Goal: Task Accomplishment & Management: Manage account settings

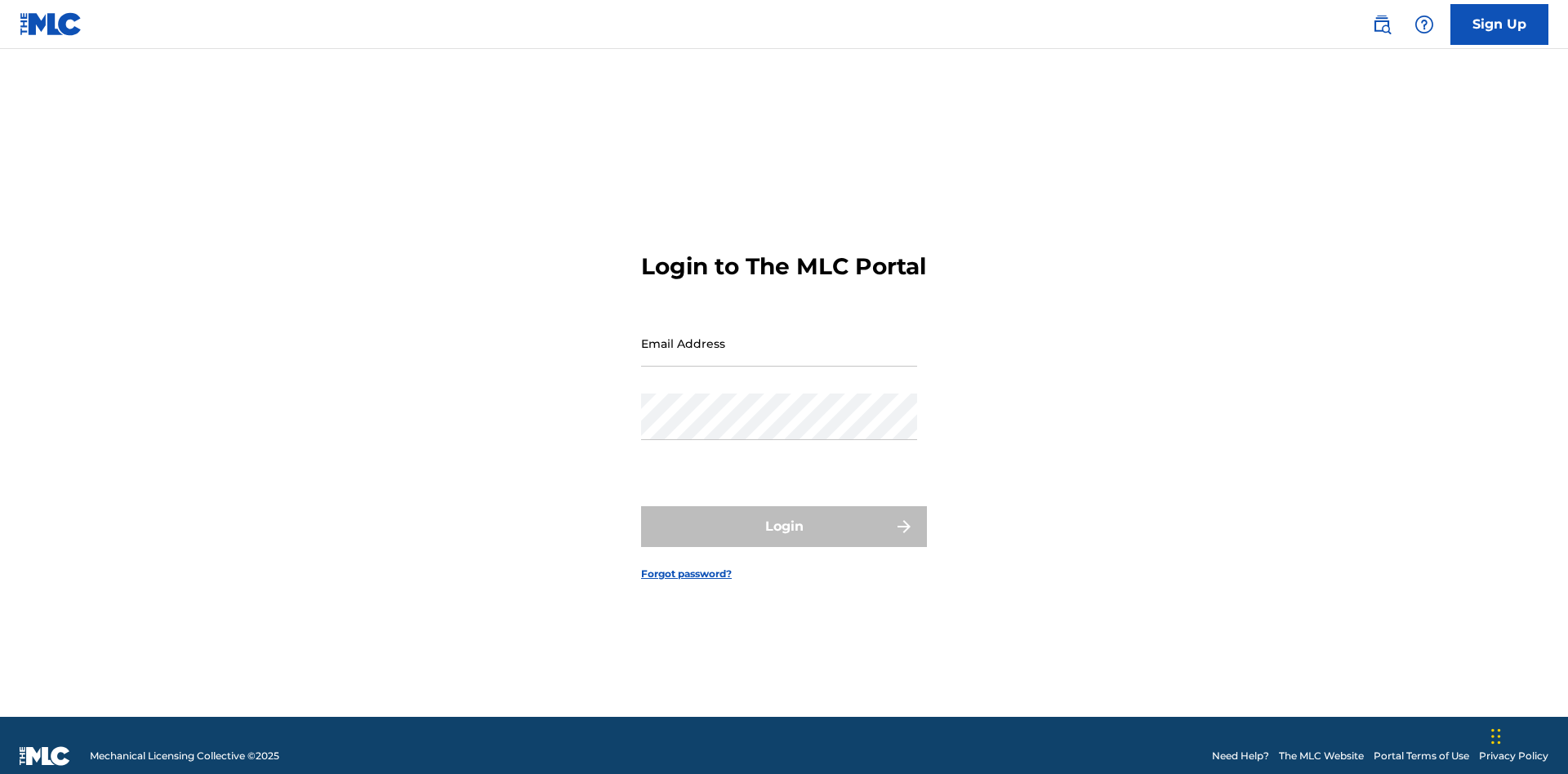
scroll to position [21, 0]
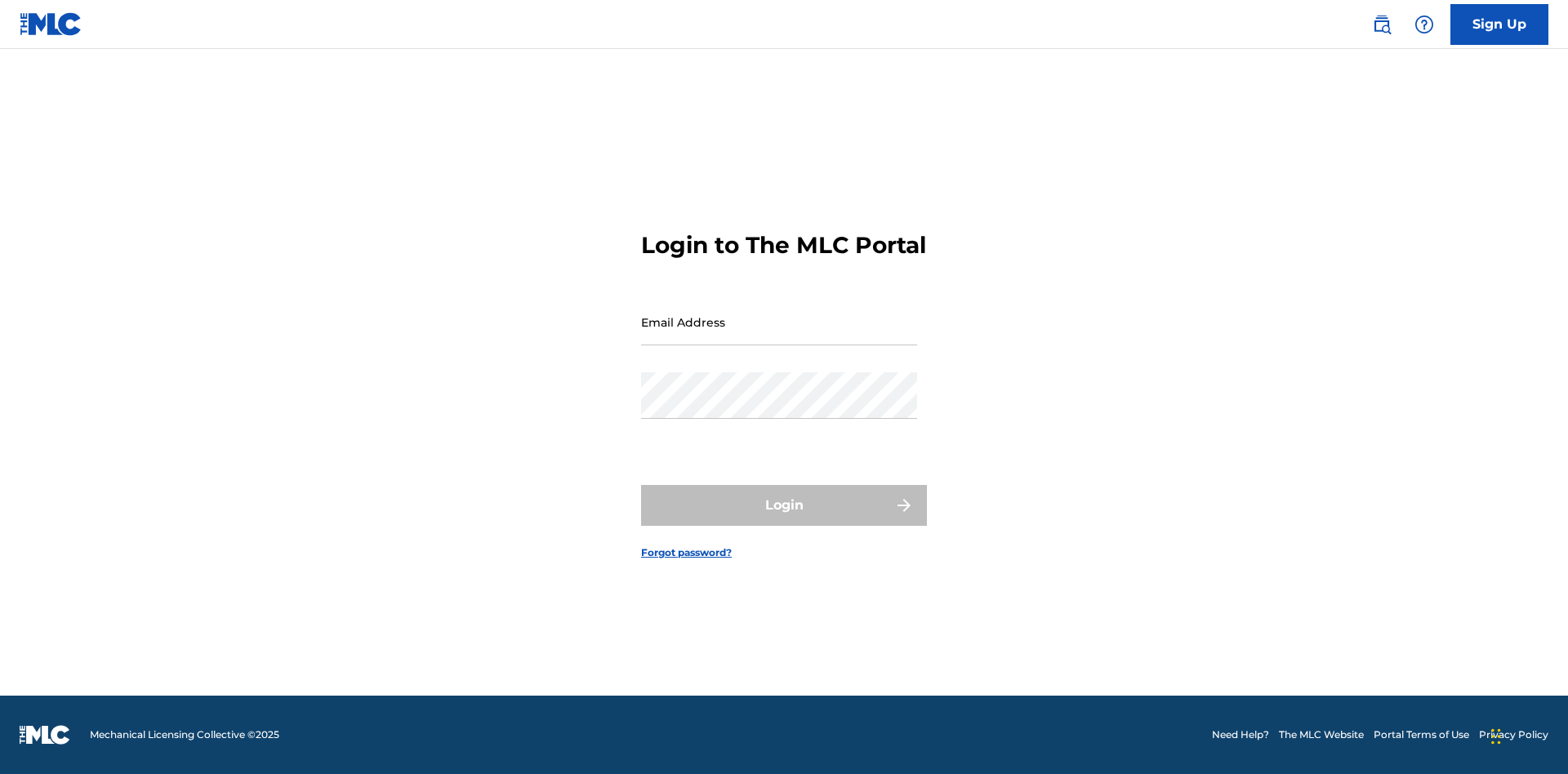
click at [779, 336] on input "Email Address" at bounding box center [779, 321] width 276 height 46
type input "Duke.McTesterson@gmail.com"
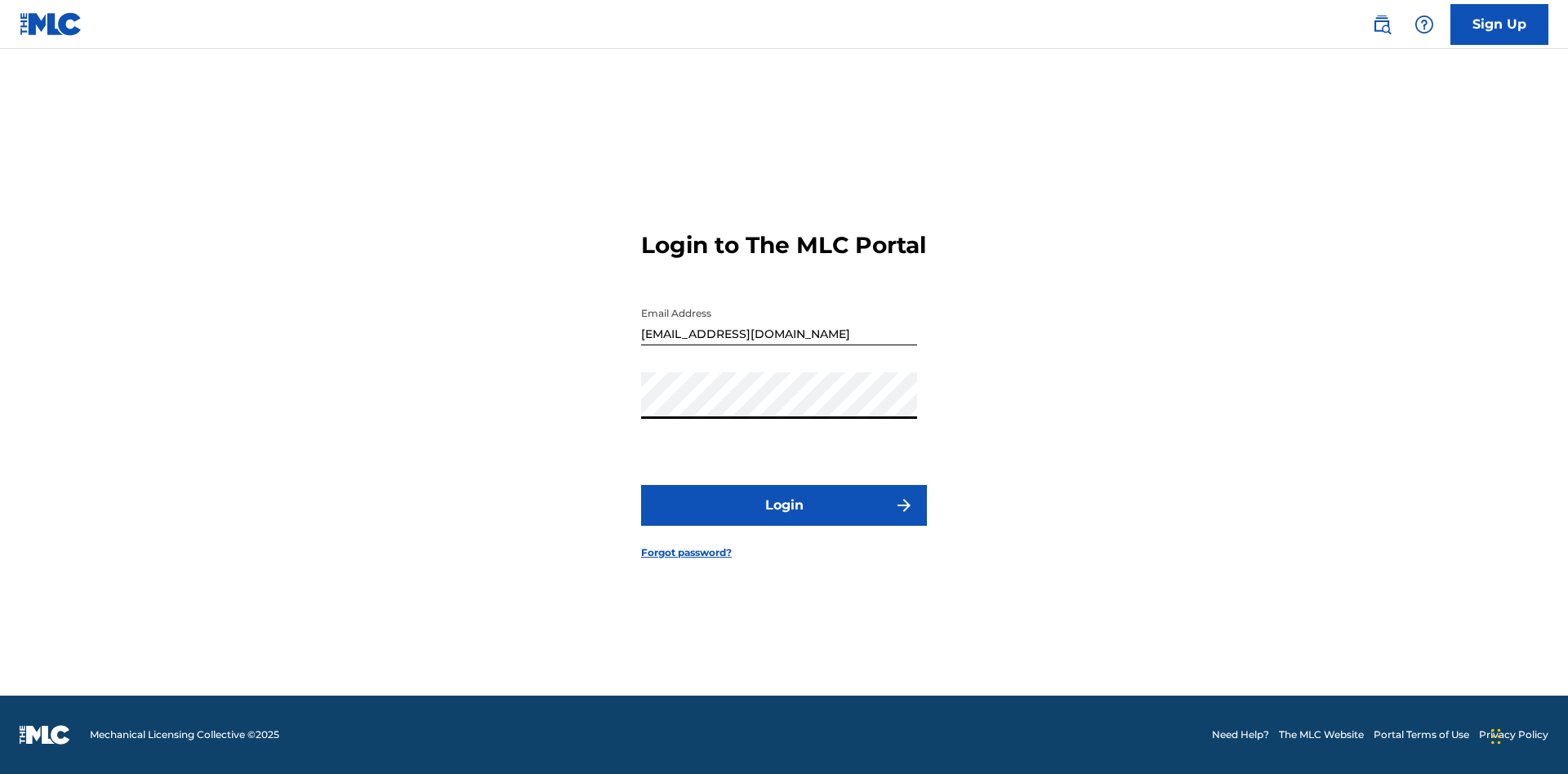
click at [784, 519] on button "Login" at bounding box center [784, 505] width 286 height 41
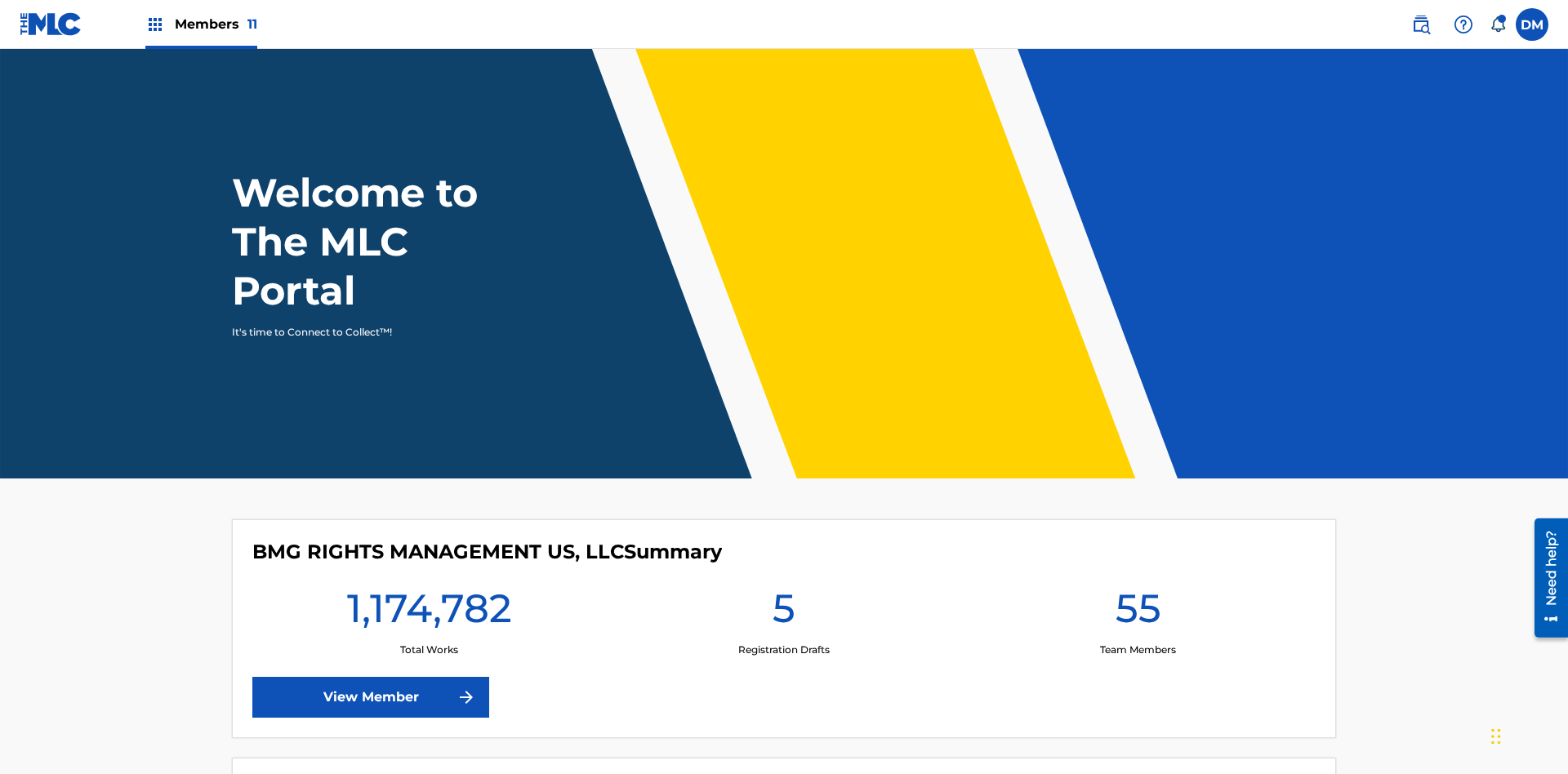
click at [201, 24] on span "Members 11" at bounding box center [216, 24] width 83 height 19
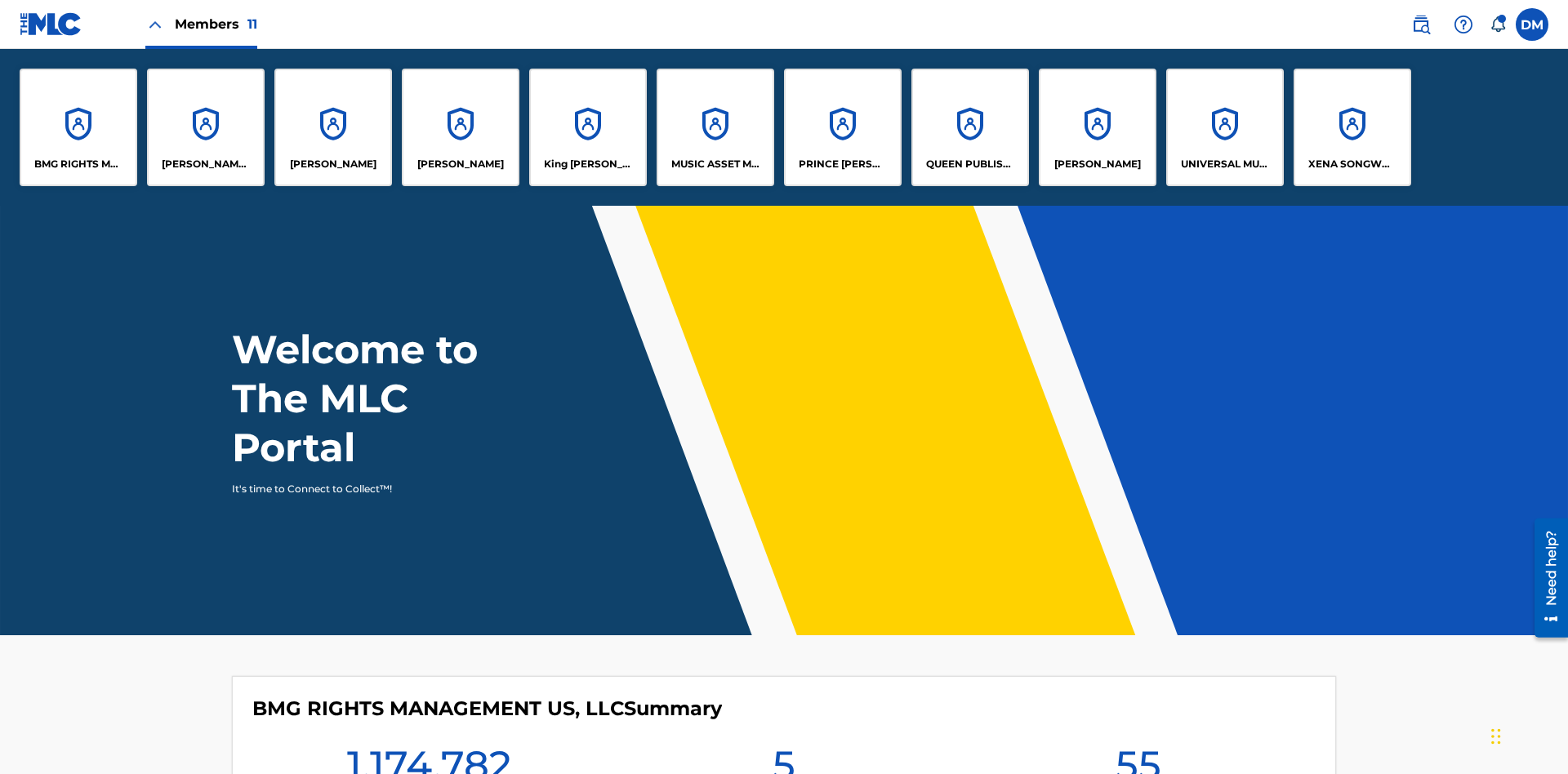
scroll to position [59, 0]
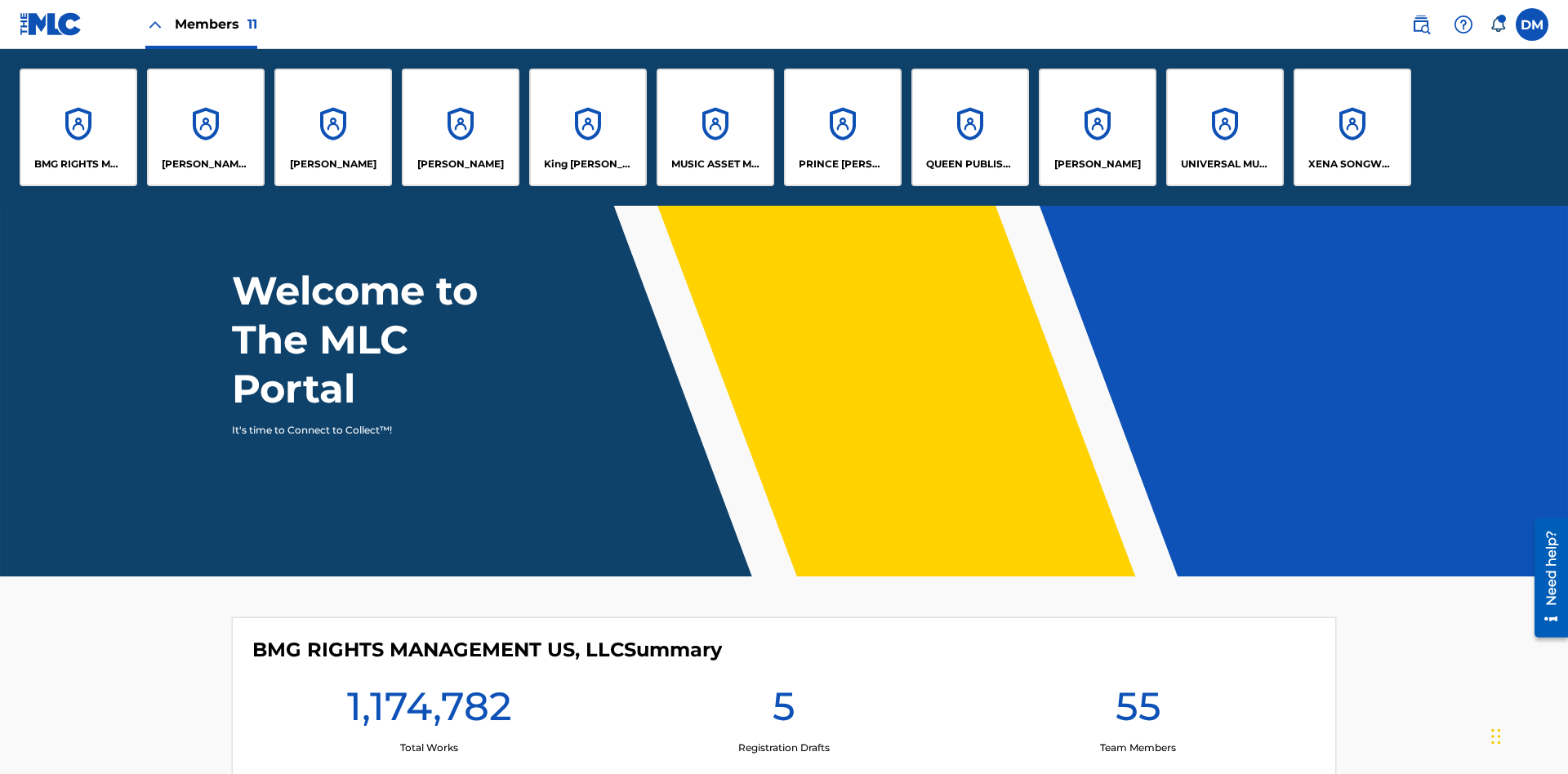
click at [1224, 164] on p "UNIVERSAL MUSIC PUB GROUP" at bounding box center [1226, 164] width 89 height 15
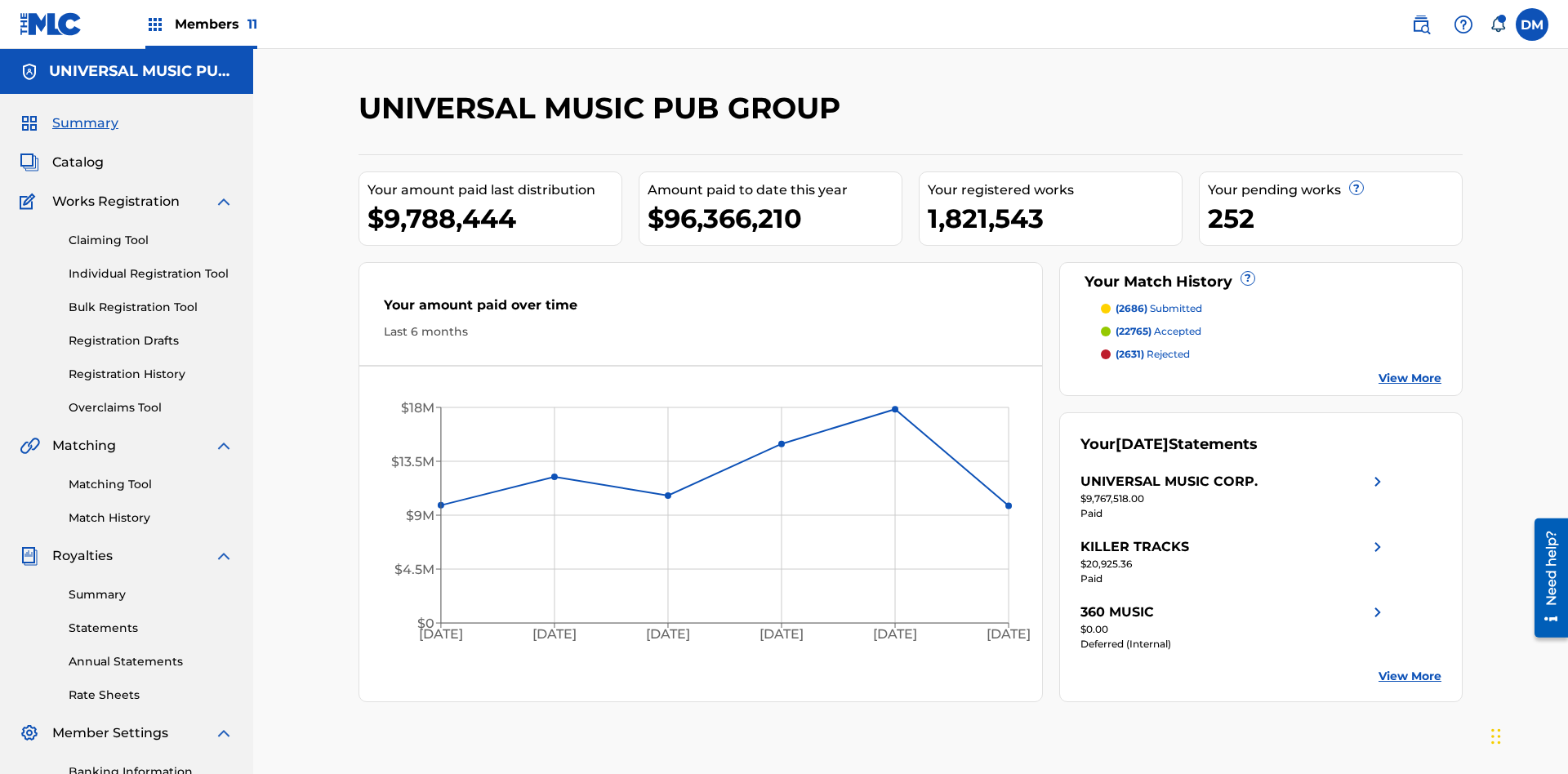
scroll to position [239, 0]
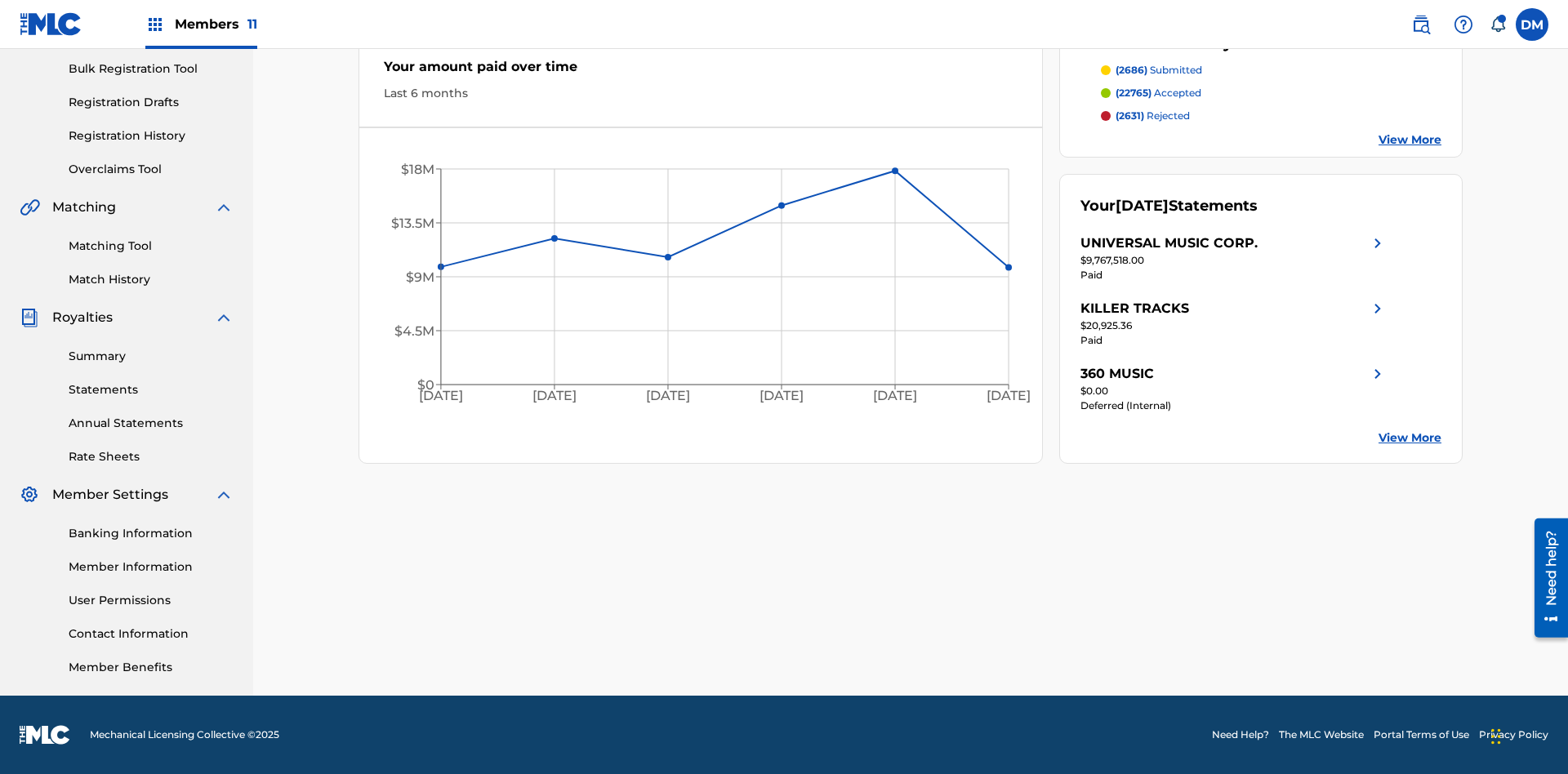
click at [151, 600] on link "User Permissions" at bounding box center [150, 600] width 165 height 17
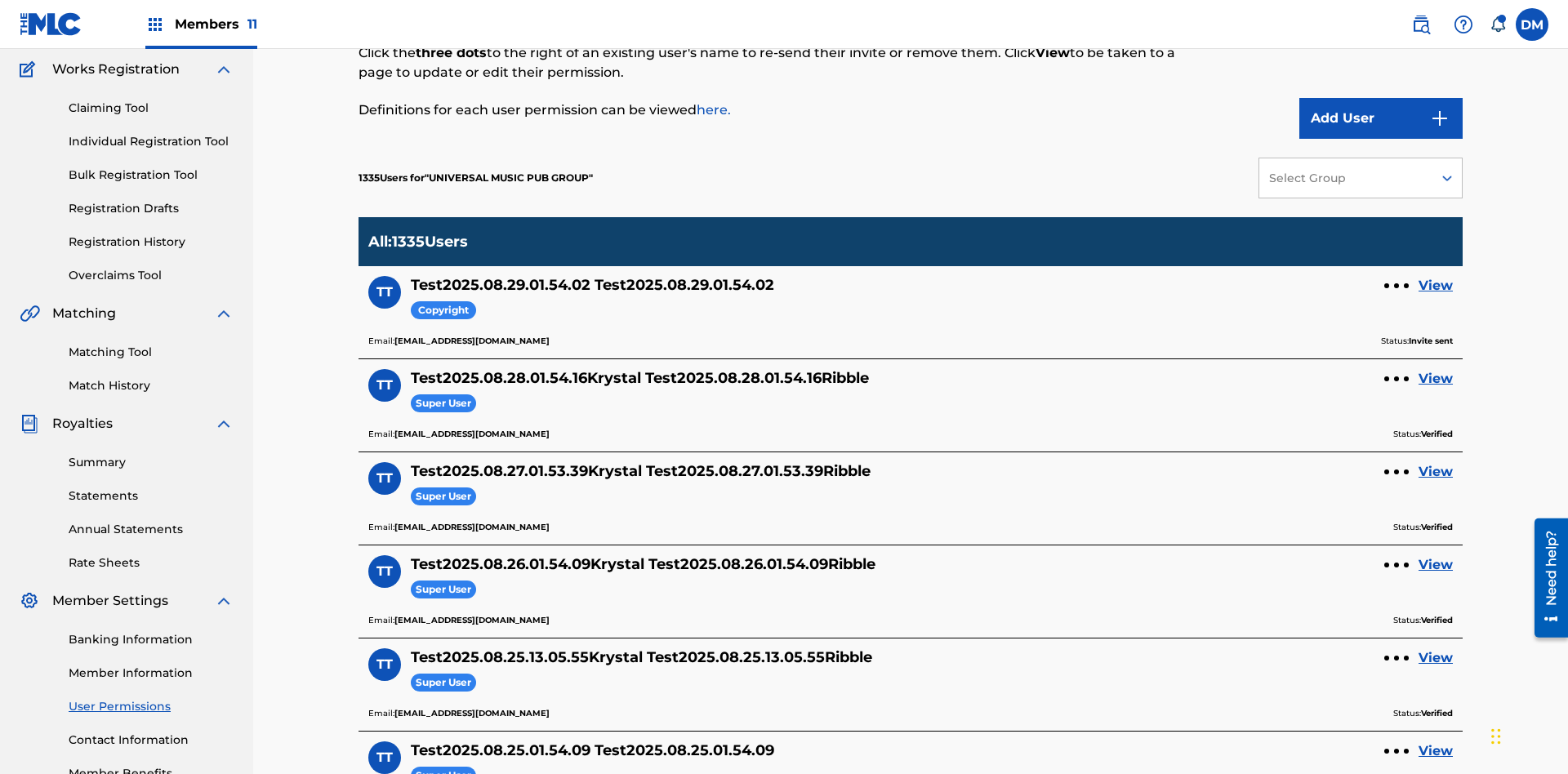
click at [1380, 118] on button "Add User" at bounding box center [1380, 118] width 163 height 41
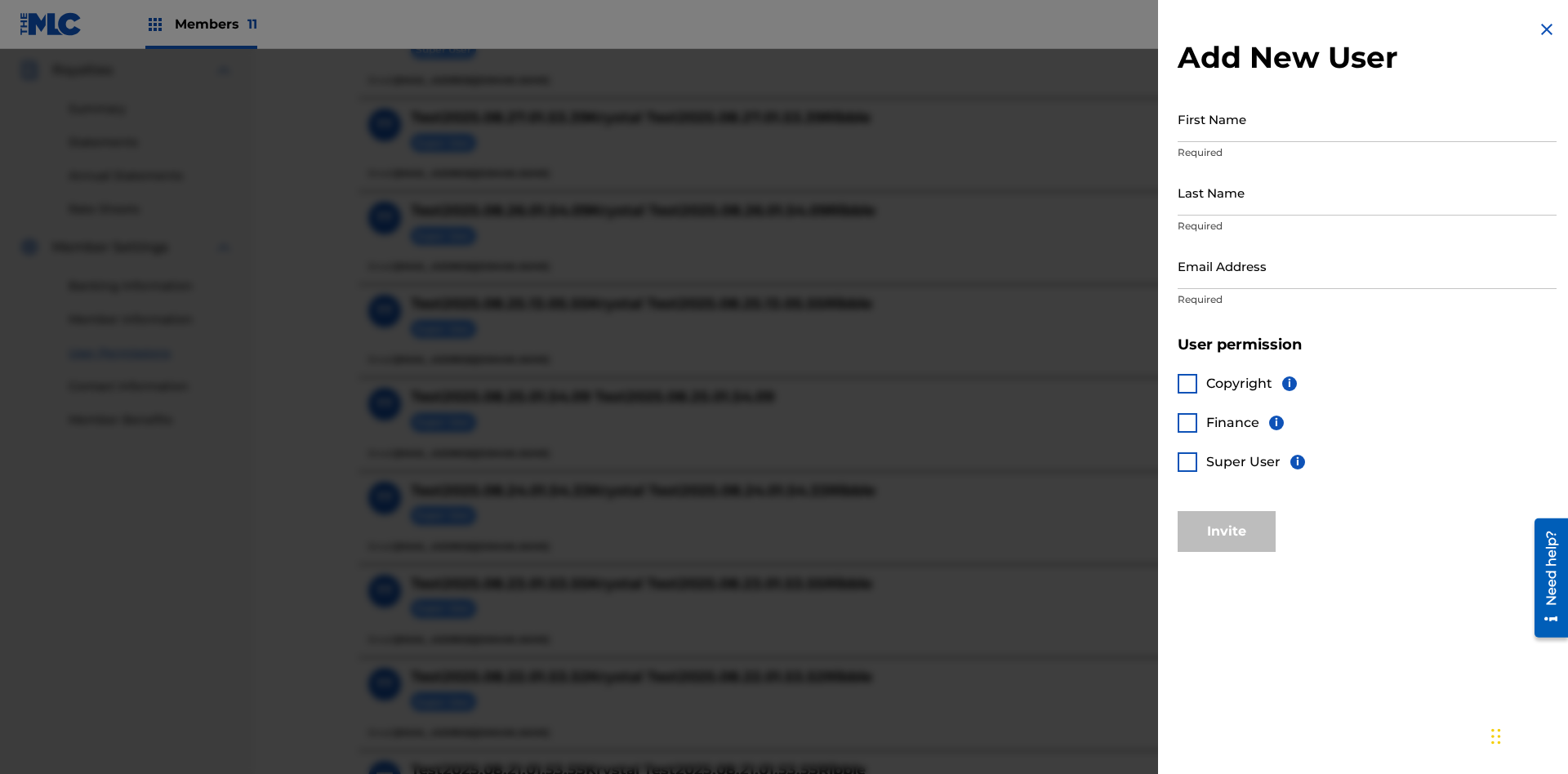
scroll to position [484, 0]
click at [1367, 118] on input "First Name" at bounding box center [1367, 118] width 379 height 46
type input "Test2025.08.29.01.54.17"
click at [1367, 192] on input "Last Name" at bounding box center [1367, 192] width 379 height 46
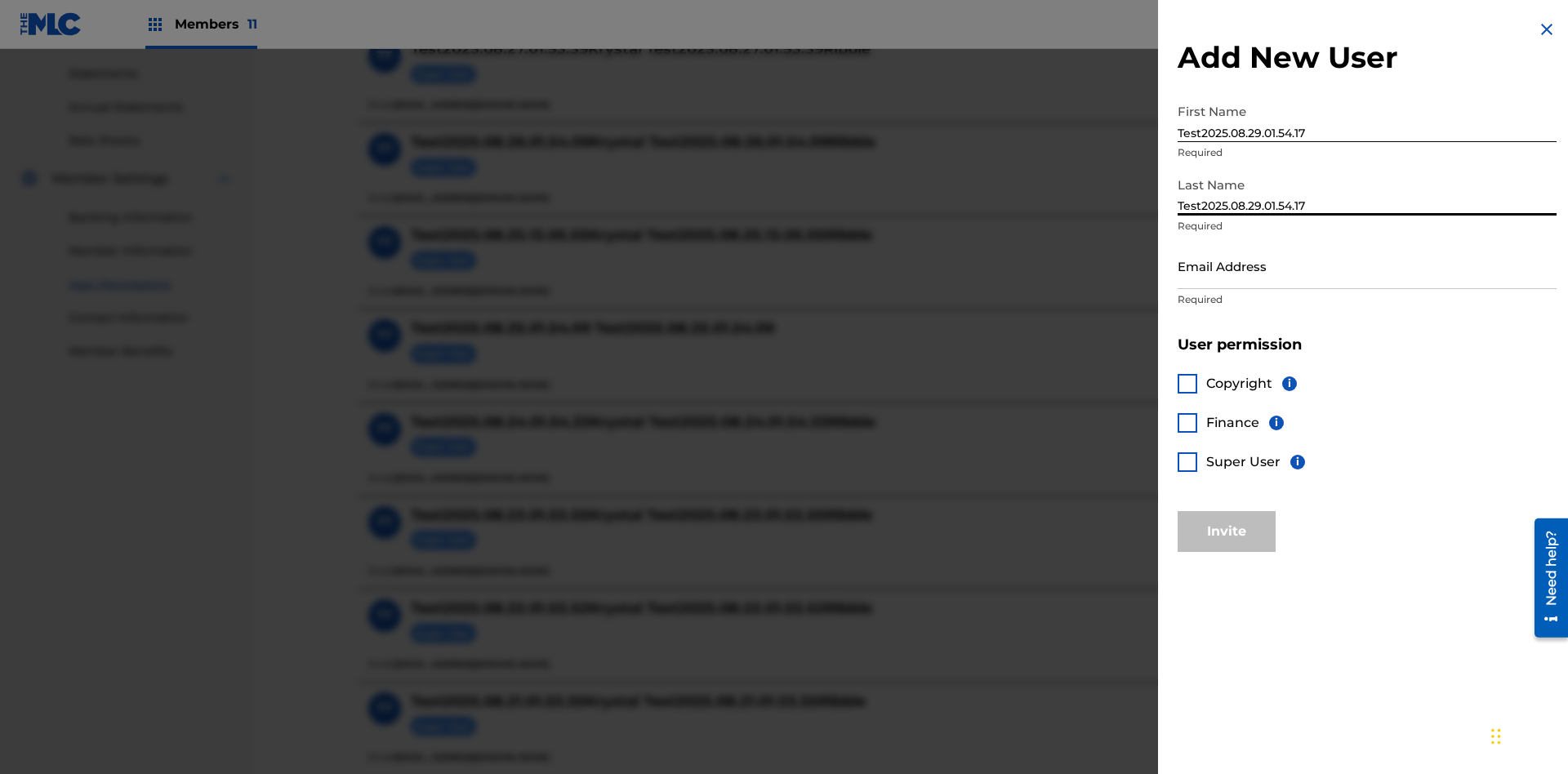
scroll to position [699, 0]
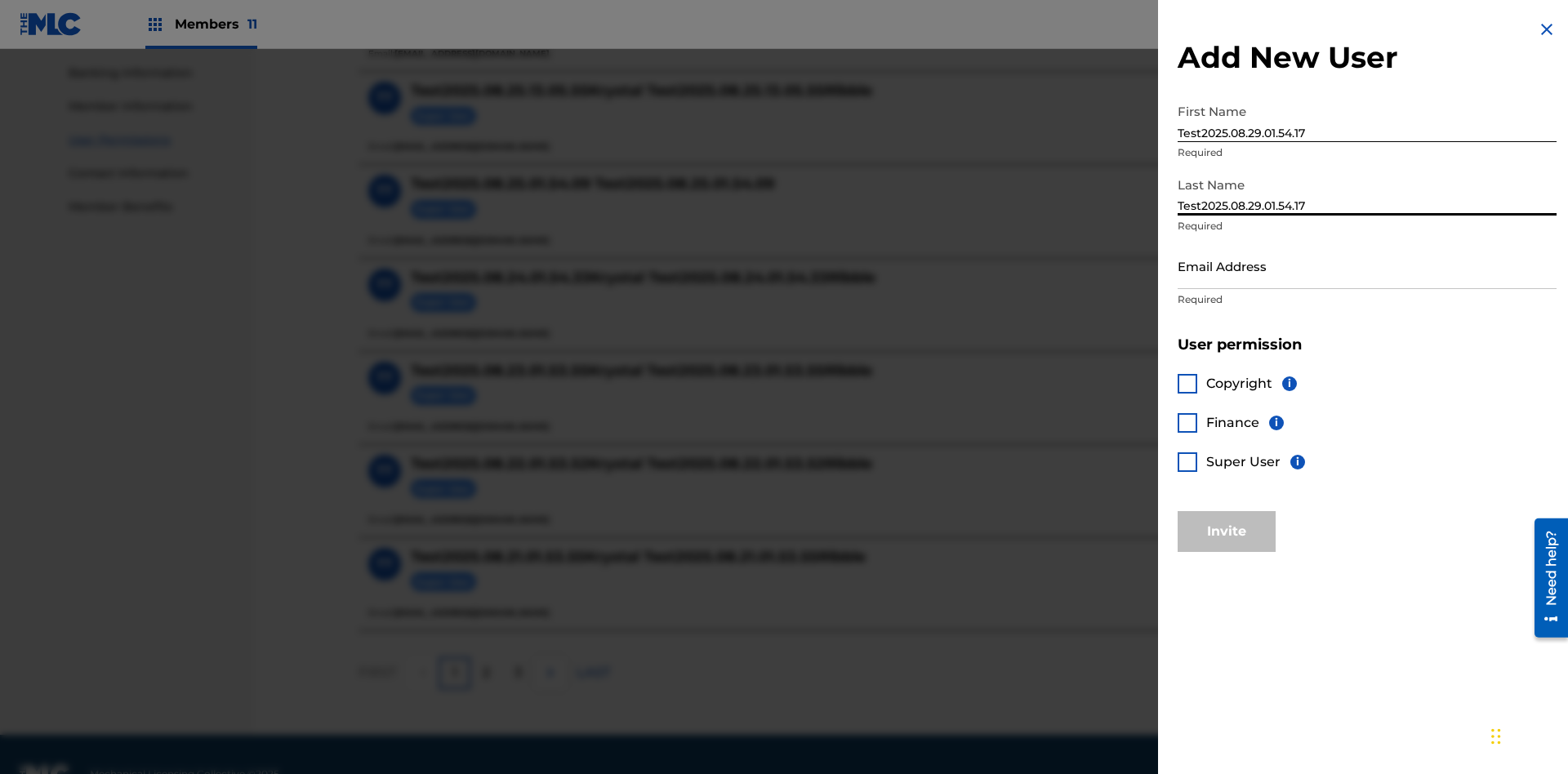
type input "Test2025.08.29.01.54.17"
click at [1367, 265] on input "Email Address" at bounding box center [1367, 265] width 379 height 46
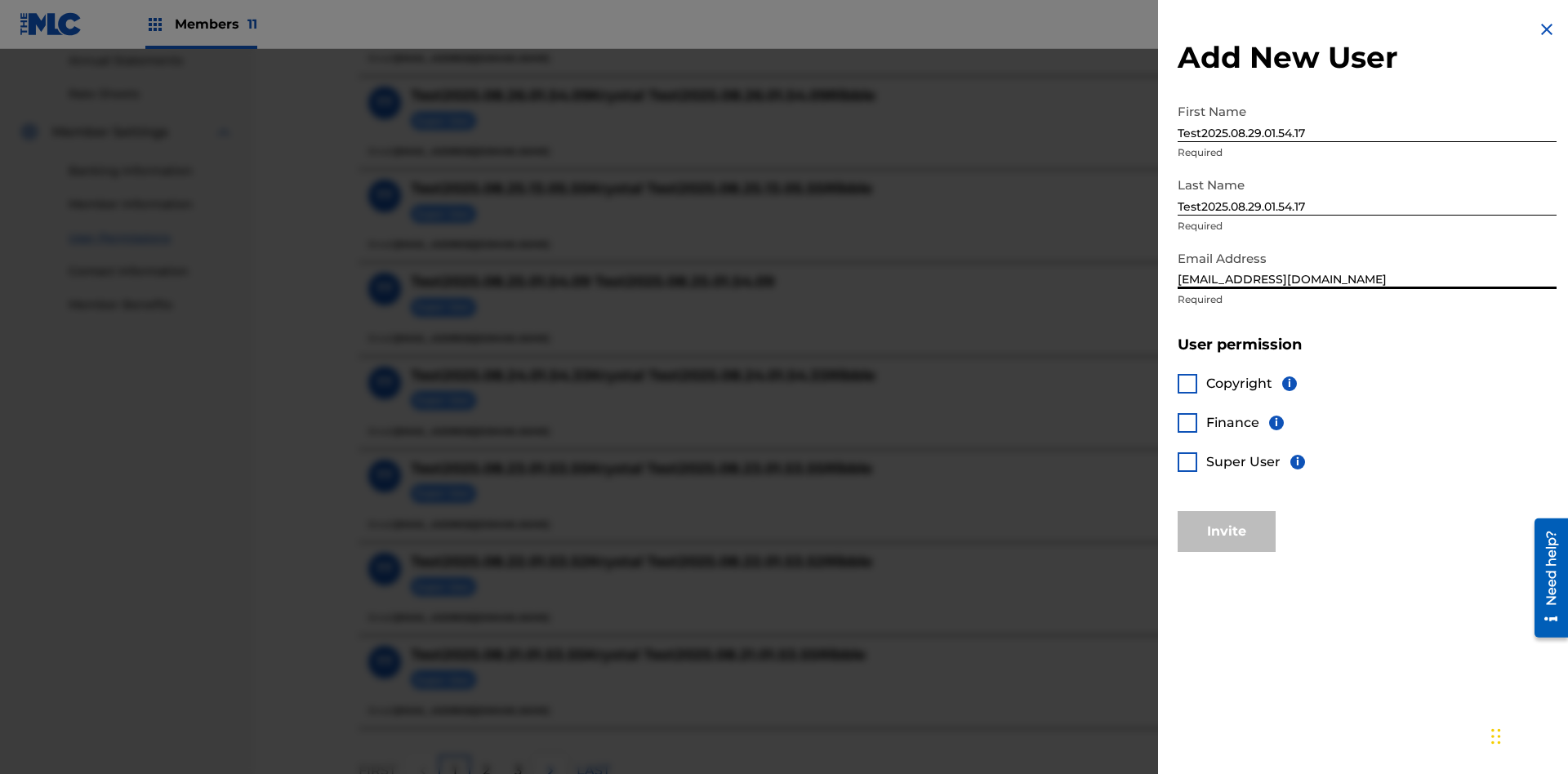
type input "cbcf2646-58cd-42ad-9a6e-cc39f183be3a@mailslurp.biz"
click at [1187, 462] on div at bounding box center [1187, 463] width 20 height 20
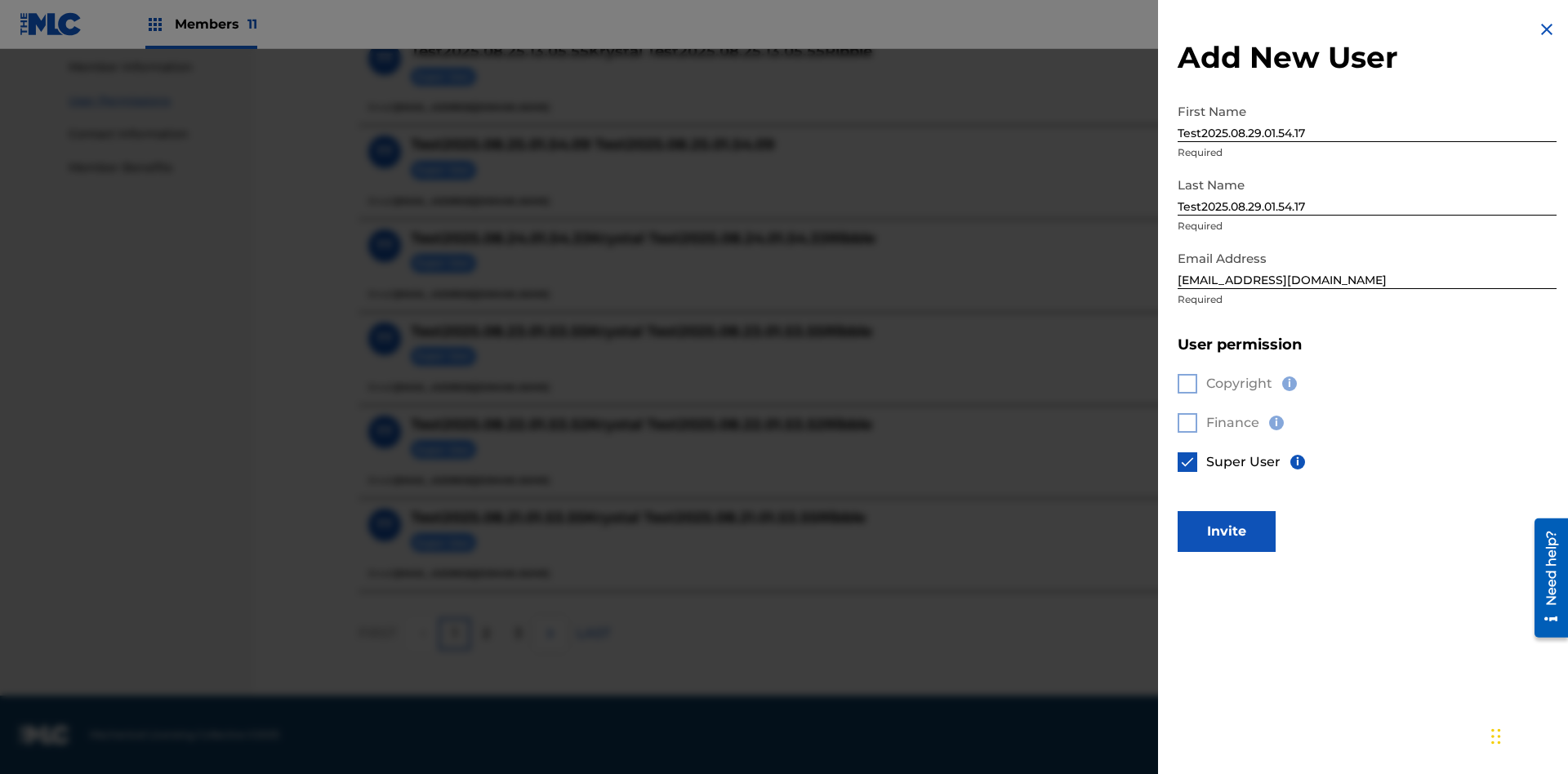
click at [1227, 531] on button "Invite" at bounding box center [1227, 531] width 98 height 41
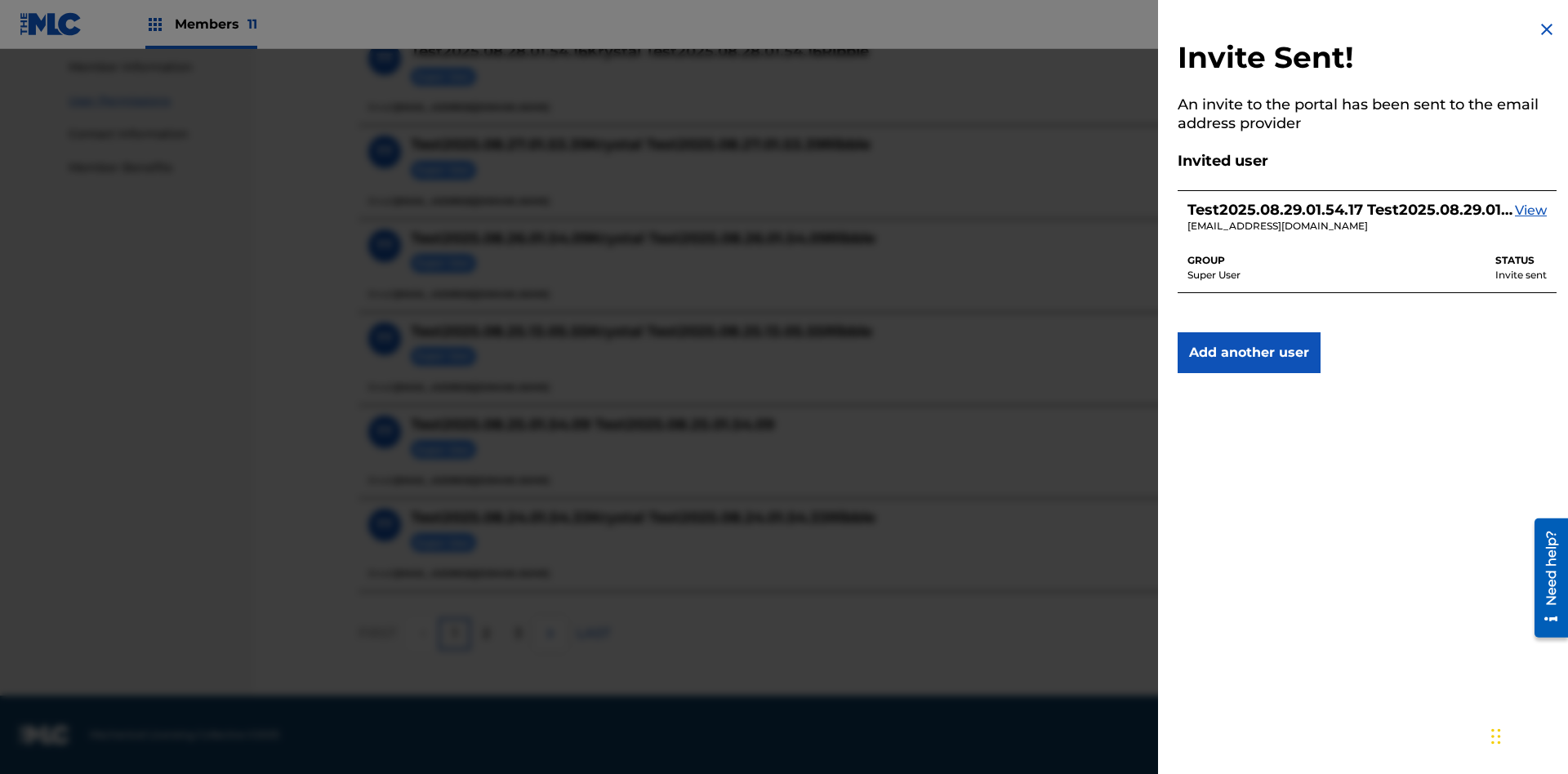
click at [1546, 29] on img at bounding box center [1547, 30] width 20 height 20
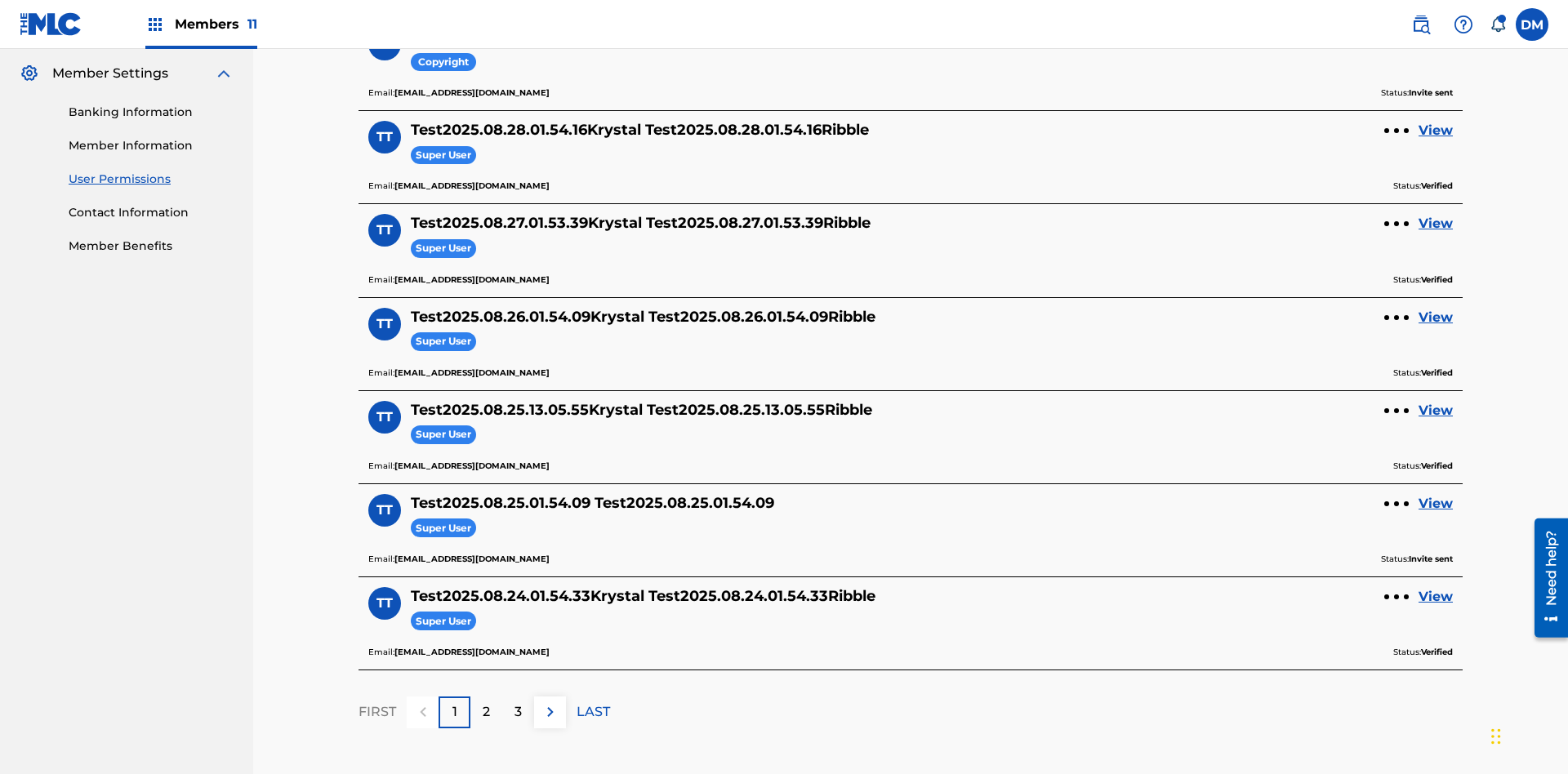
scroll to position [569, 0]
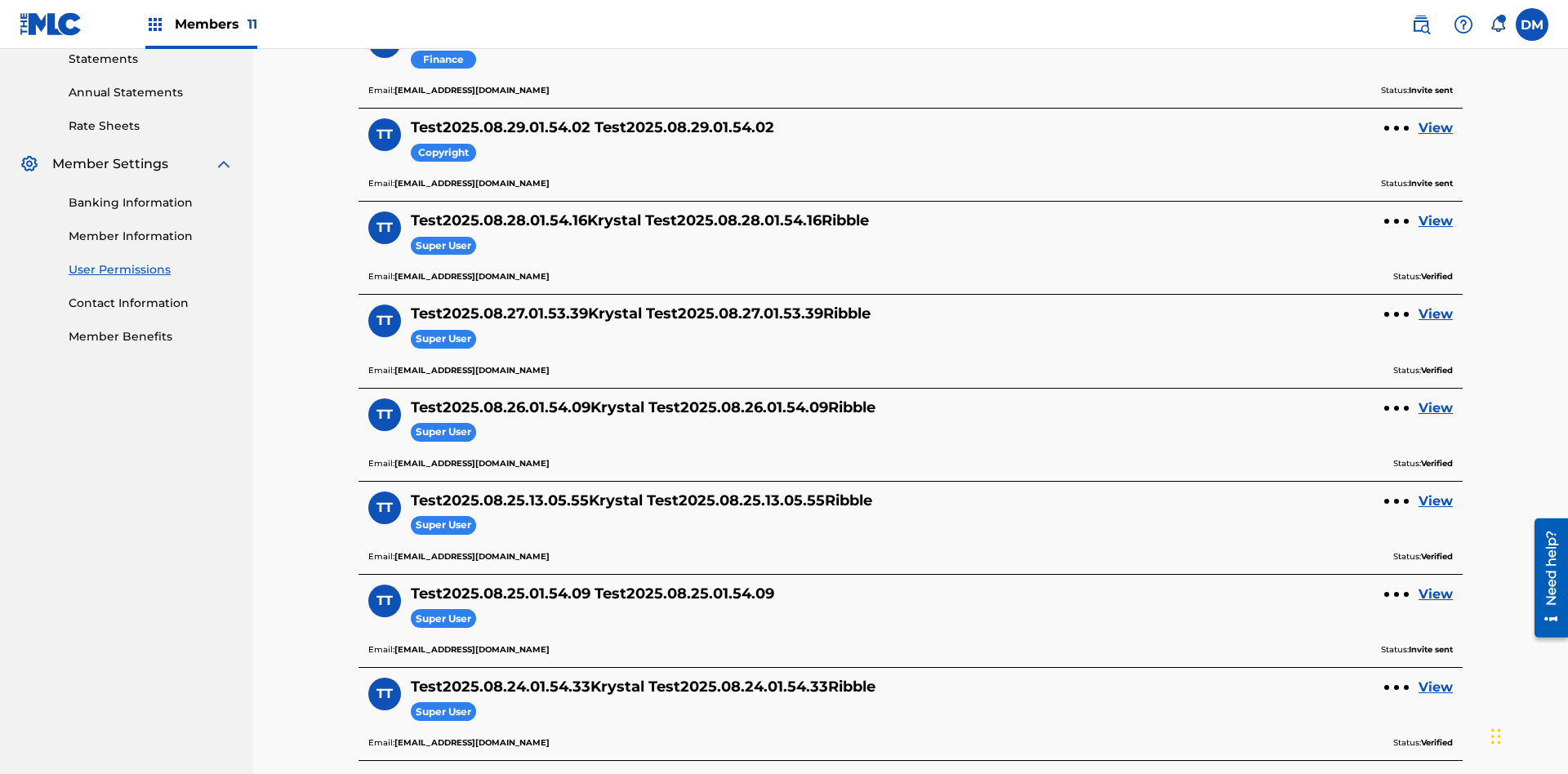
click at [1532, 24] on label at bounding box center [1532, 25] width 33 height 33
click at [1532, 25] on input "DM Duke McTesterson duke.mctesterson@gmail.com Notification Preferences Profile…" at bounding box center [1532, 25] width 0 height 0
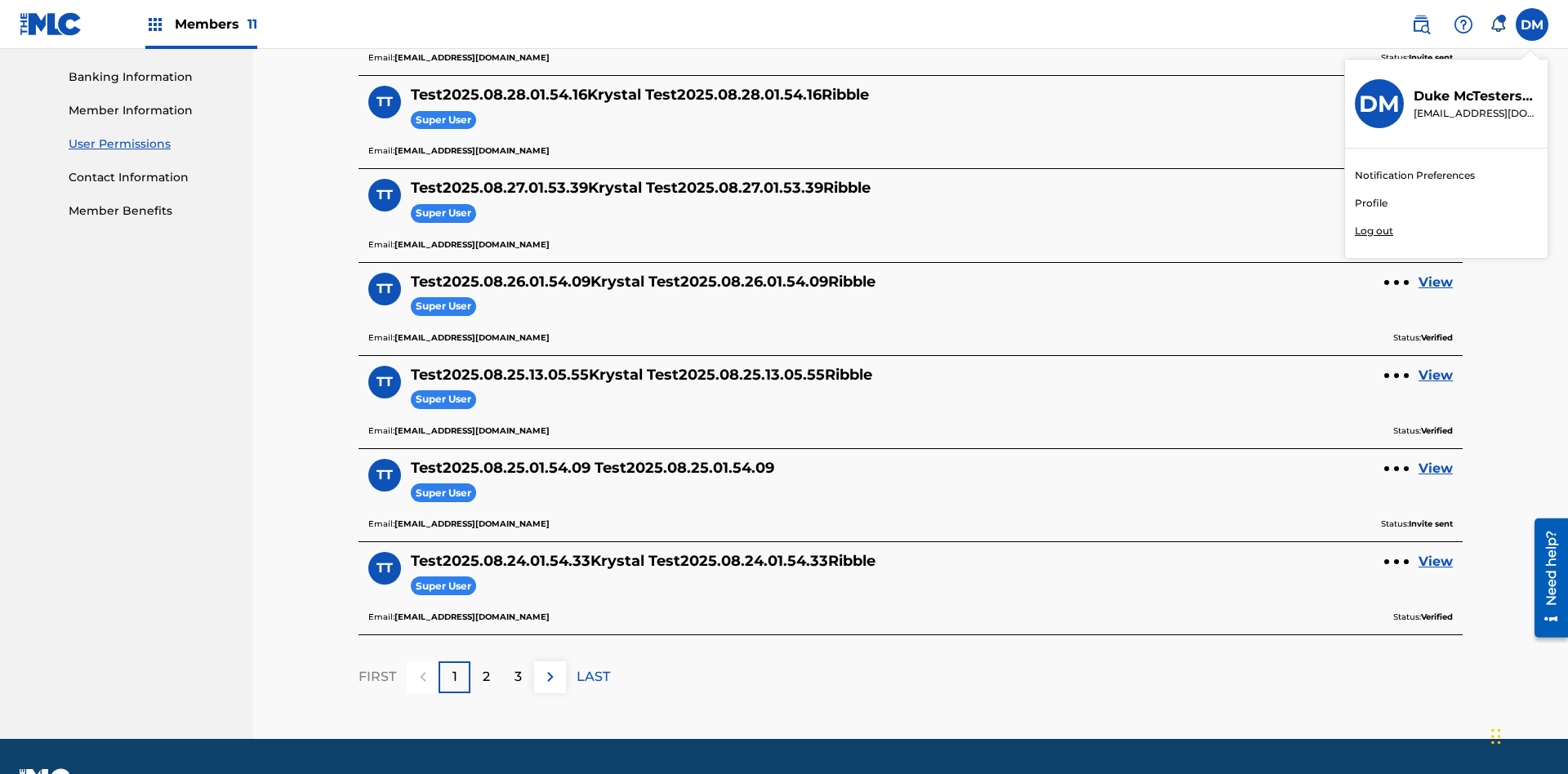
click at [1373, 231] on p "Log out" at bounding box center [1374, 231] width 38 height 15
click at [1532, 25] on input "DM Duke McTesterson duke.mctesterson@gmail.com Notification Preferences Profile…" at bounding box center [1532, 25] width 0 height 0
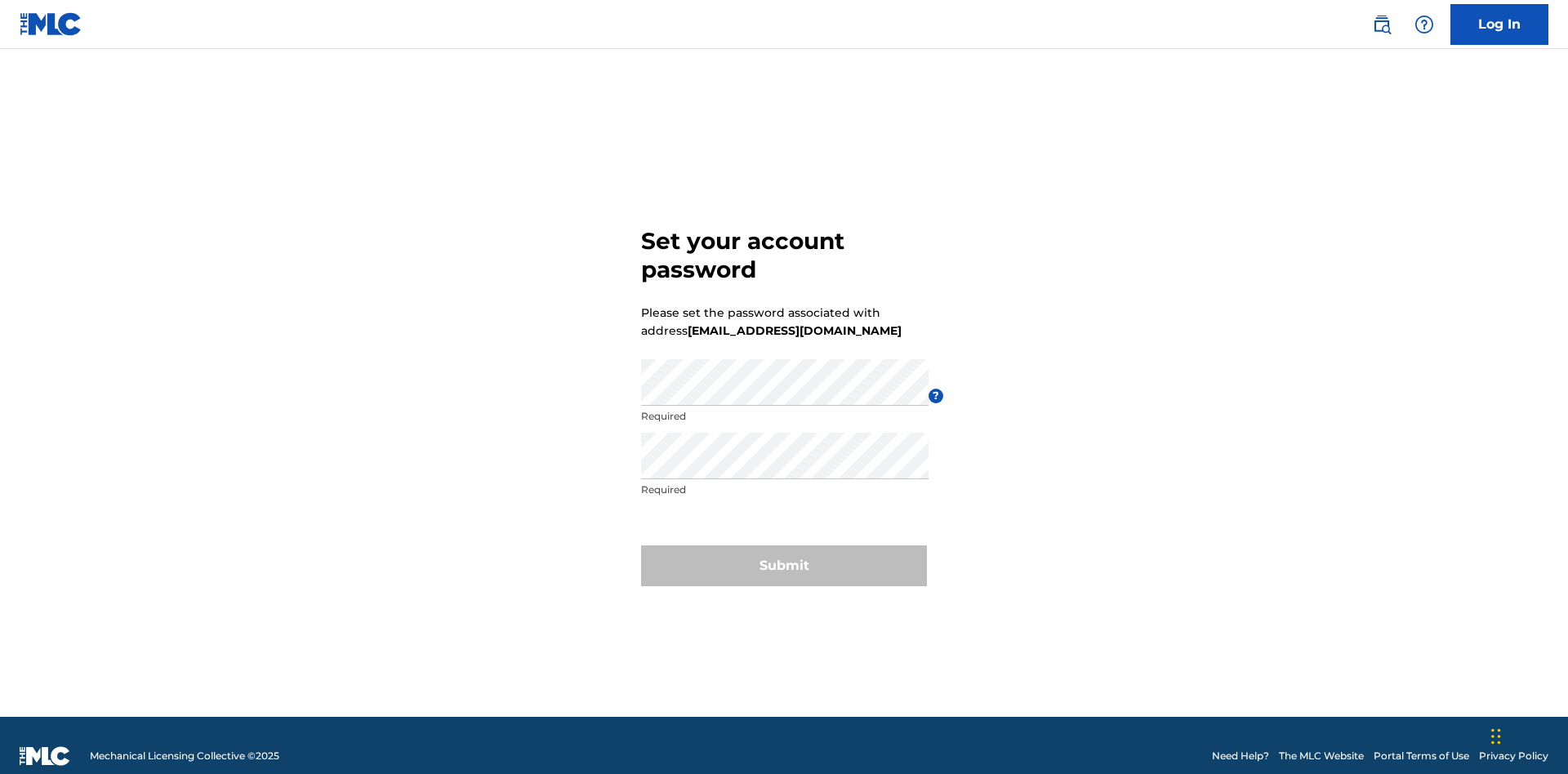
scroll to position [21, 0]
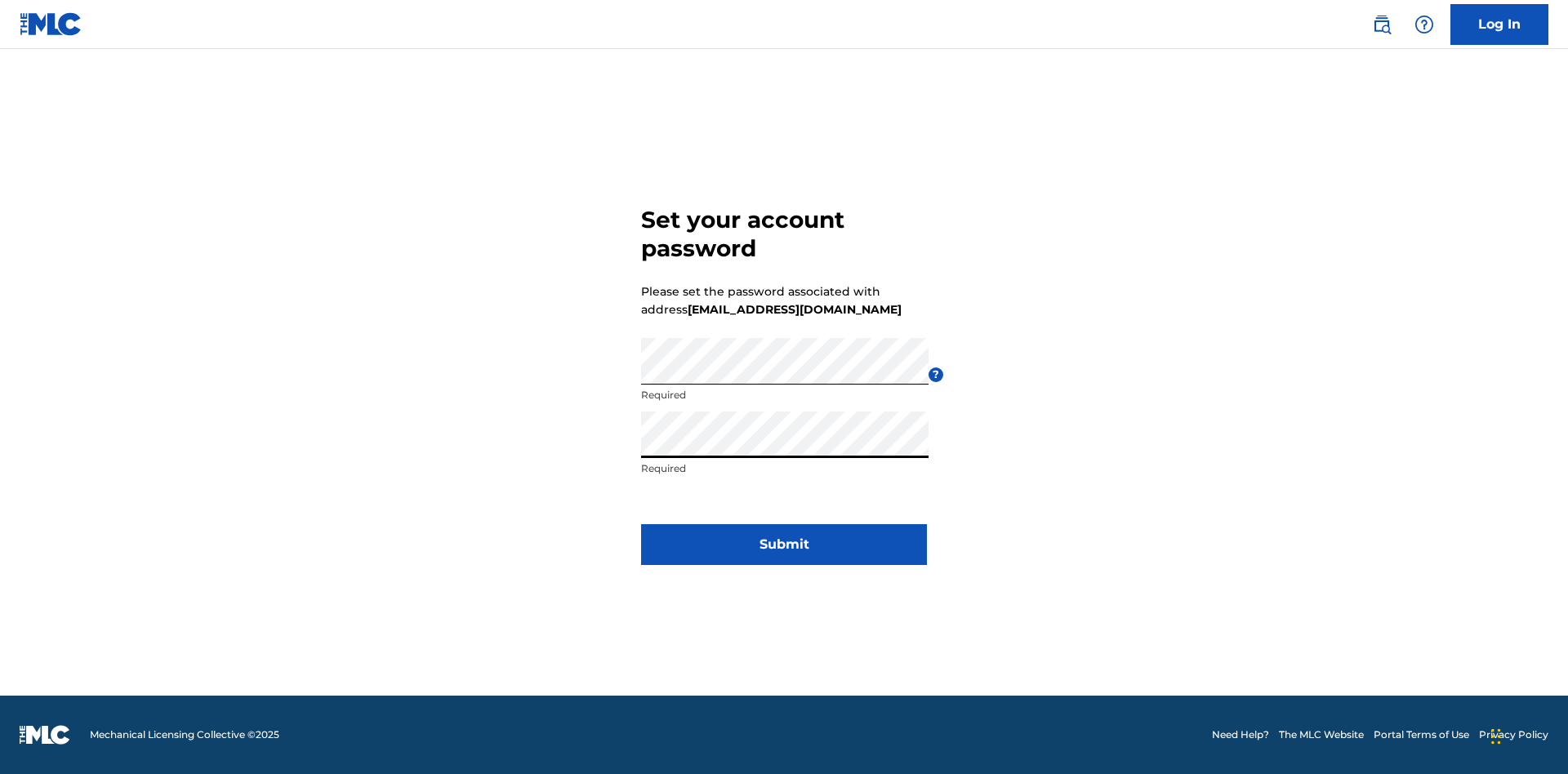
click at [784, 555] on button "Submit" at bounding box center [784, 545] width 286 height 41
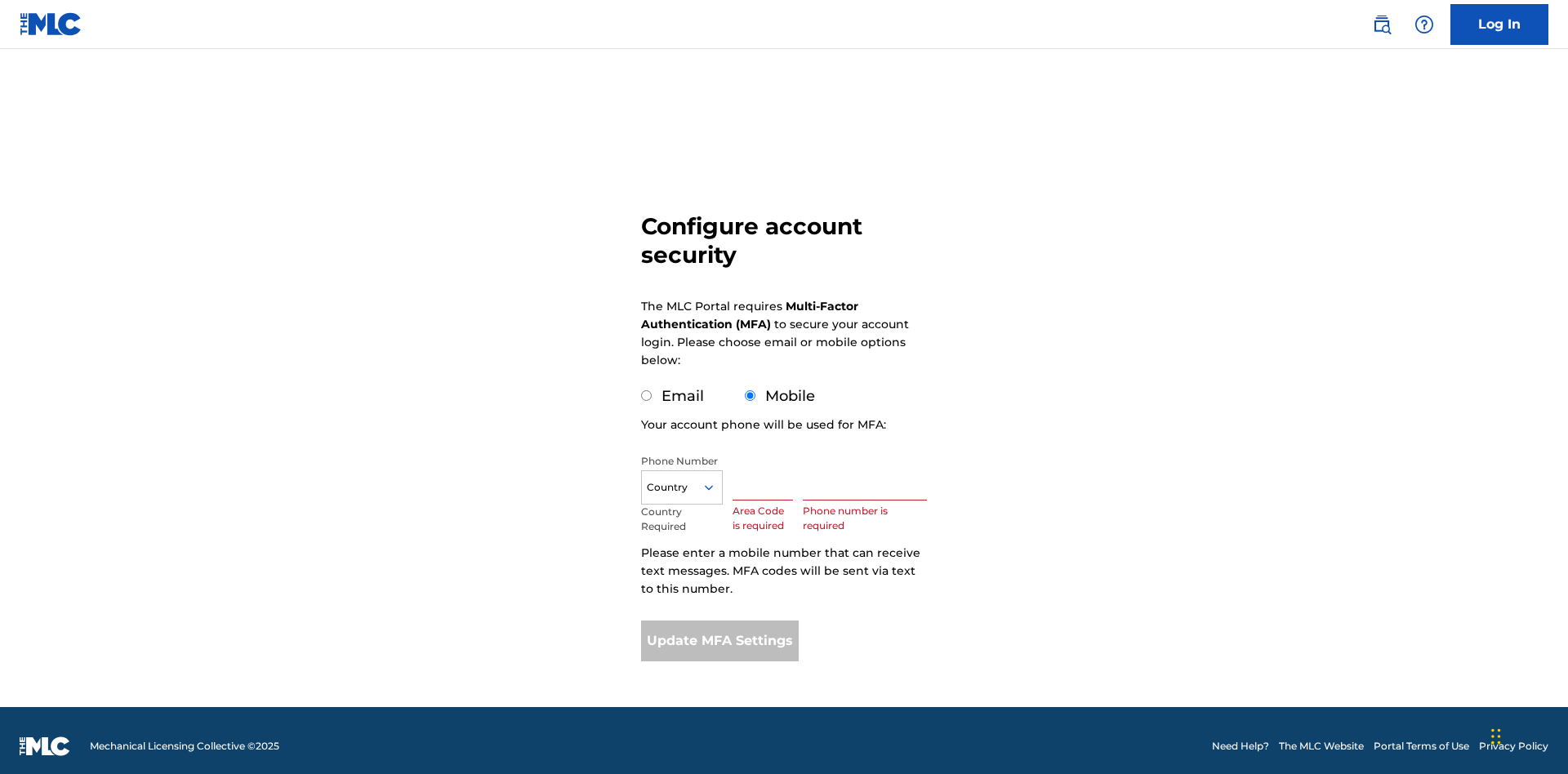
scroll to position [16, 0]
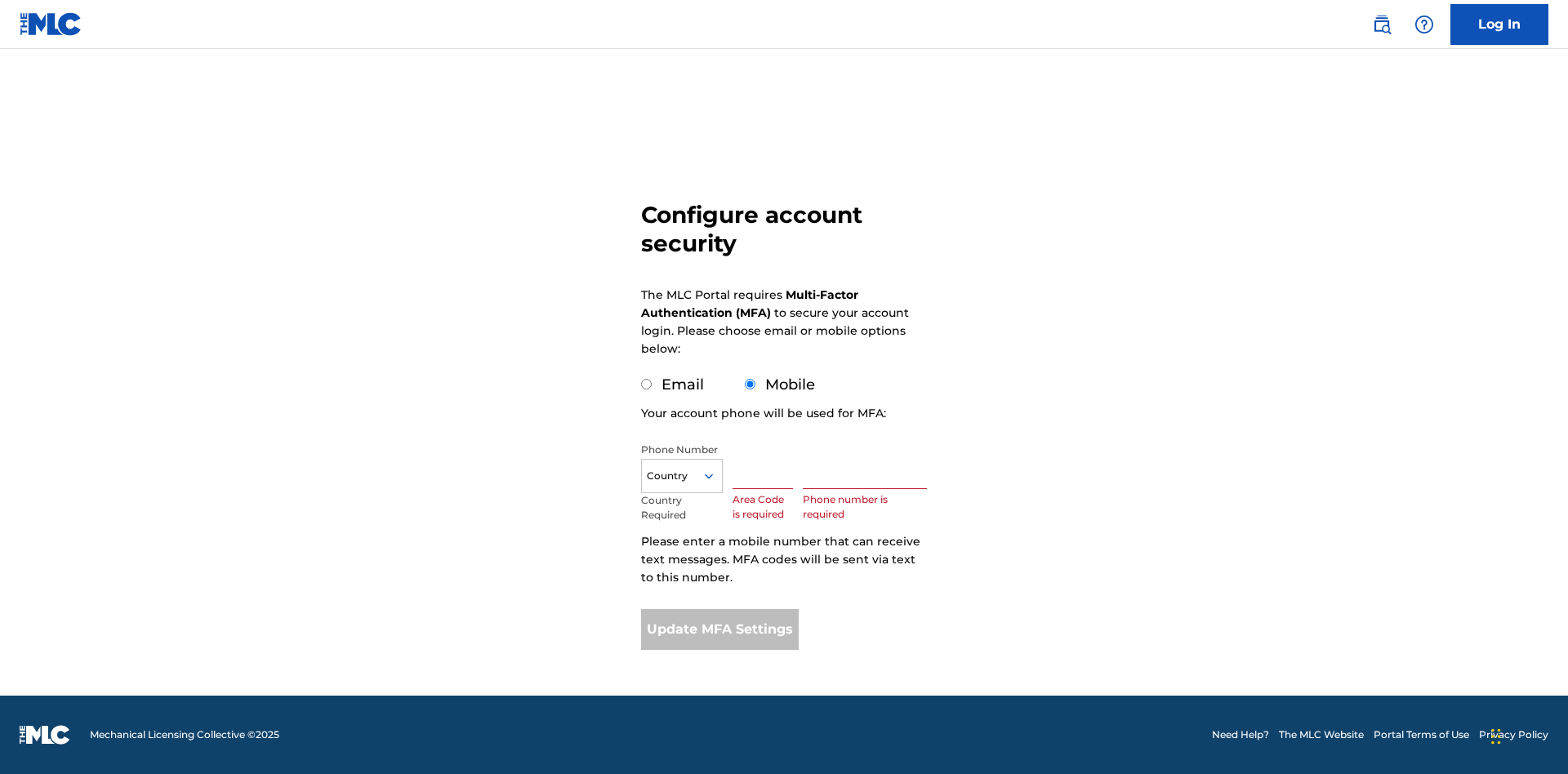
click at [750, 384] on input "Mobile" at bounding box center [750, 384] width 11 height 11
click at [715, 476] on icon at bounding box center [708, 476] width 15 height 15
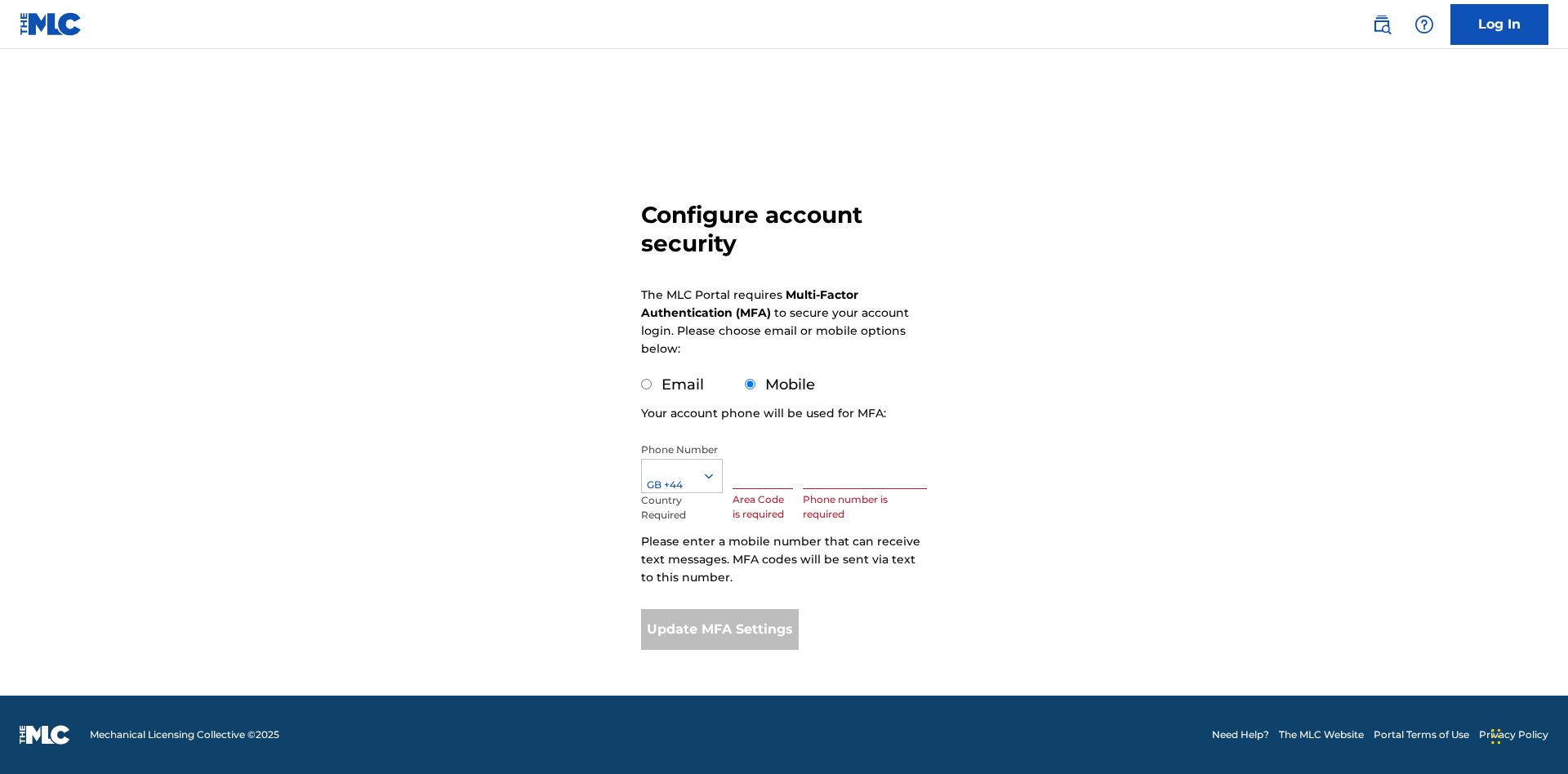
click at [766, 465] on input "text" at bounding box center [762, 465] width 60 height 46
type input "740"
click at [868, 465] on input "text" at bounding box center [864, 465] width 124 height 46
type input "1252166"
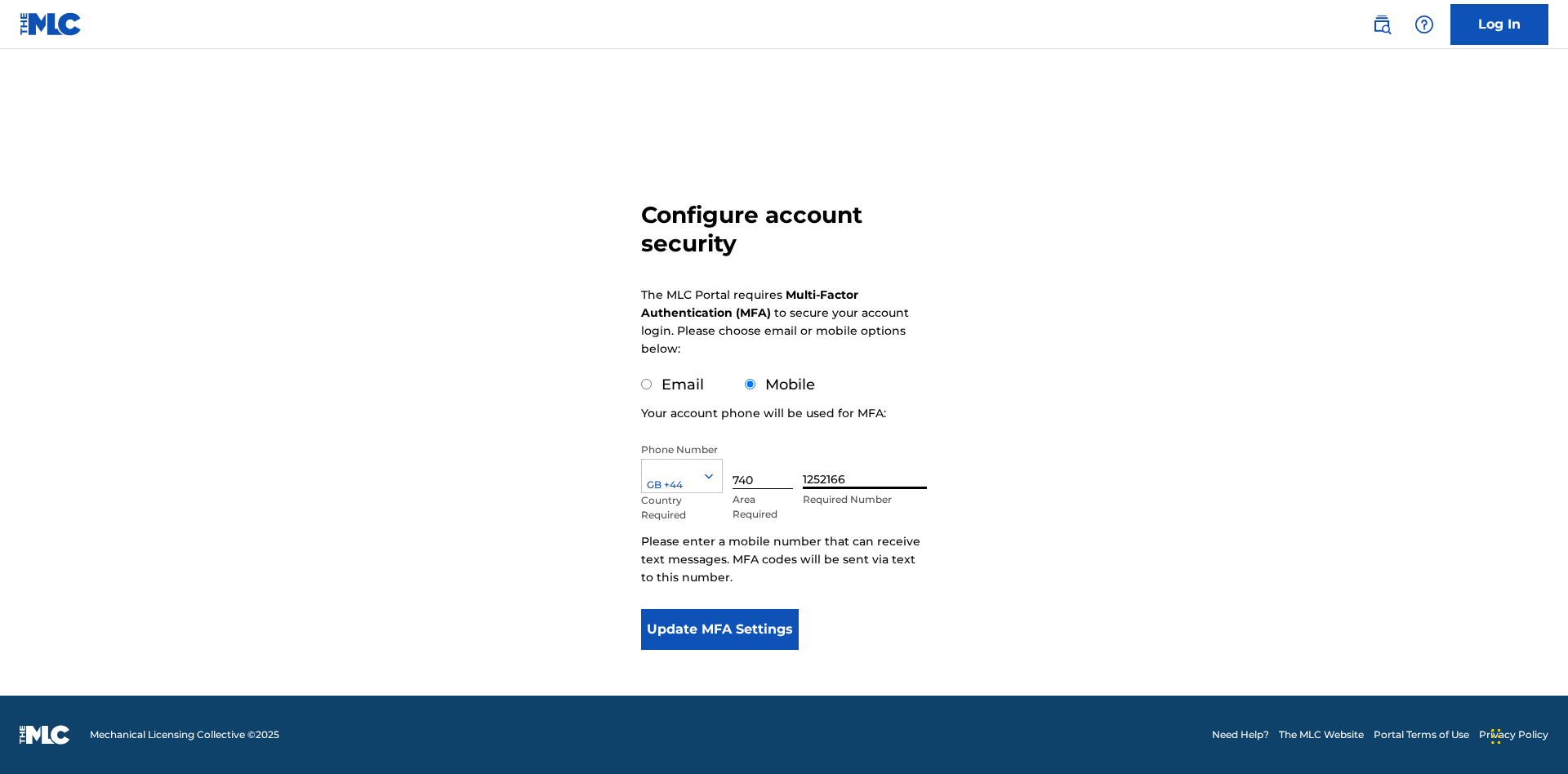
click at [719, 629] on button "Update MFA Settings" at bounding box center [719, 629] width 158 height 41
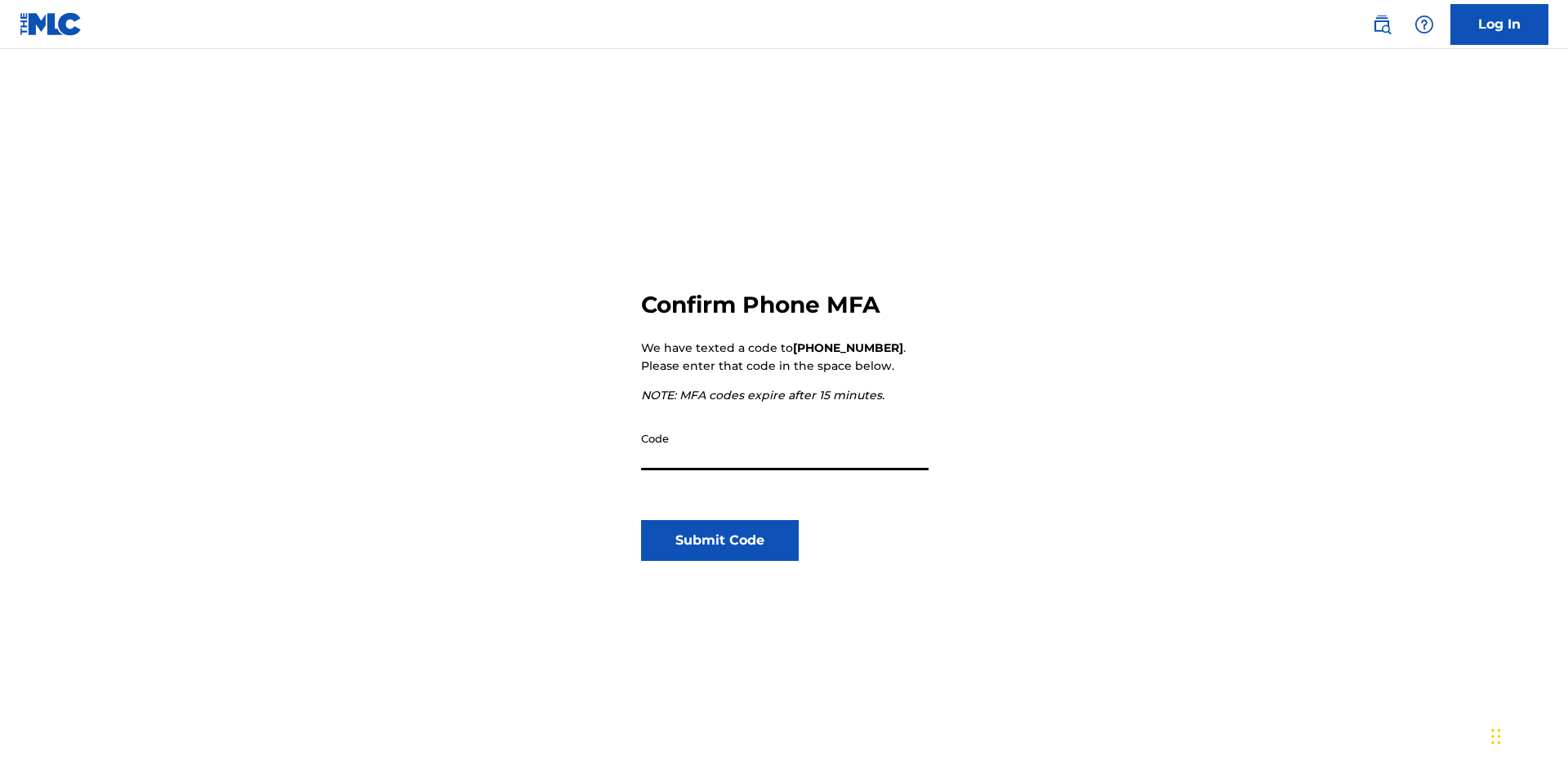
scroll to position [170, 0]
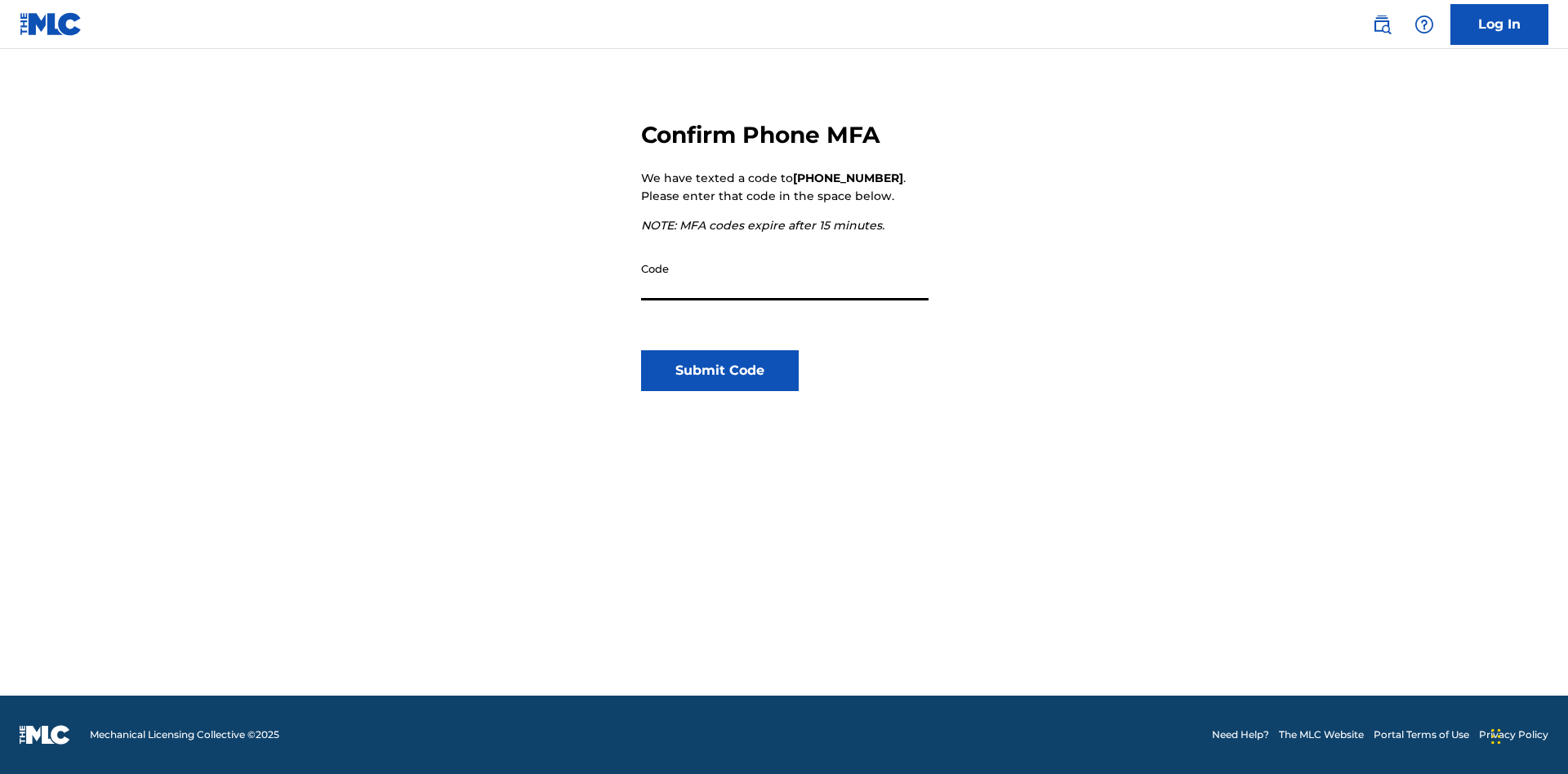
click at [785, 277] on input "Code" at bounding box center [785, 277] width 288 height 46
type input "476881"
click at [719, 371] on button "Submit Code" at bounding box center [719, 371] width 158 height 41
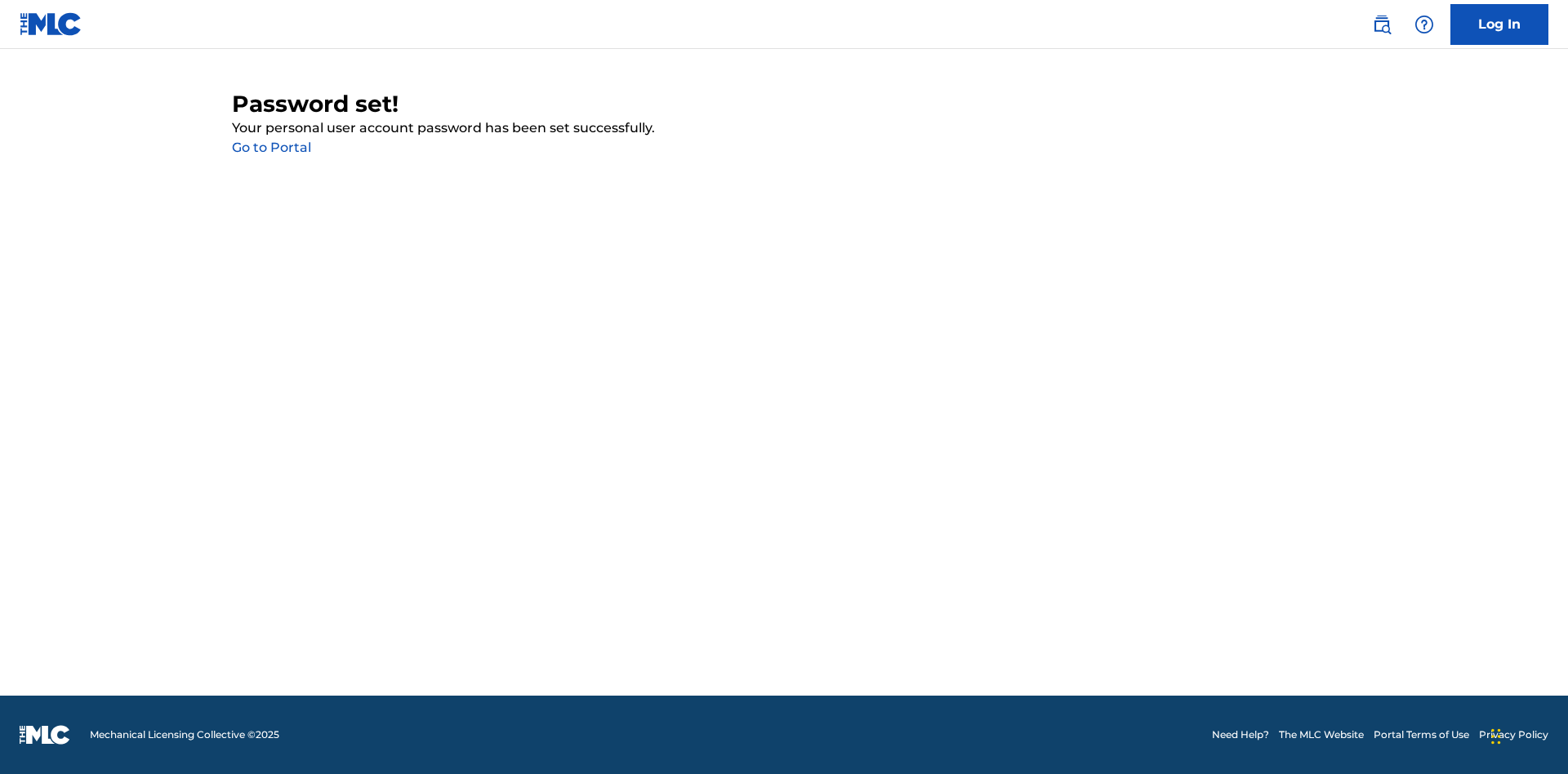
click at [271, 148] on link "Go to Portal" at bounding box center [271, 147] width 79 height 15
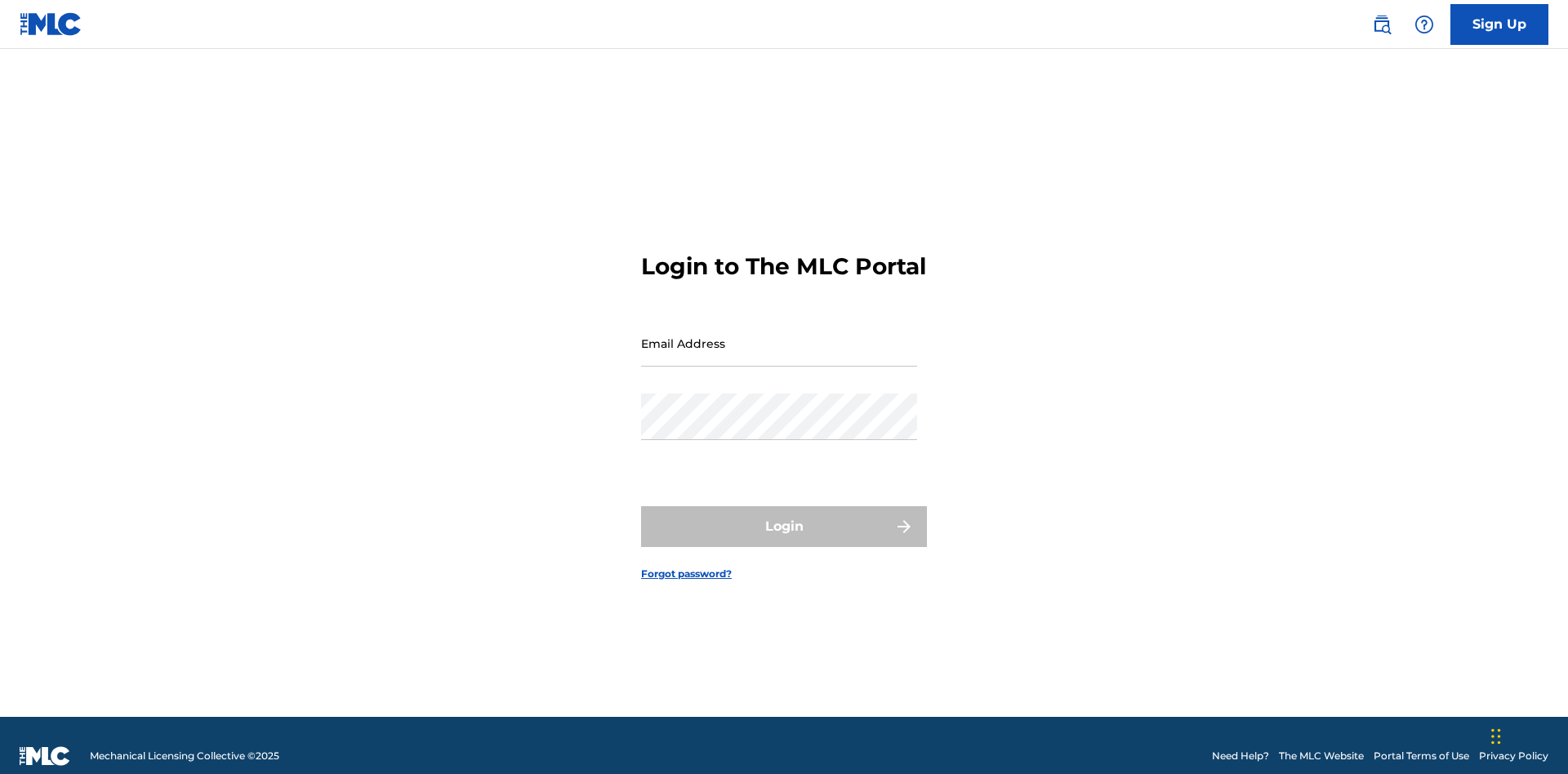
scroll to position [21, 0]
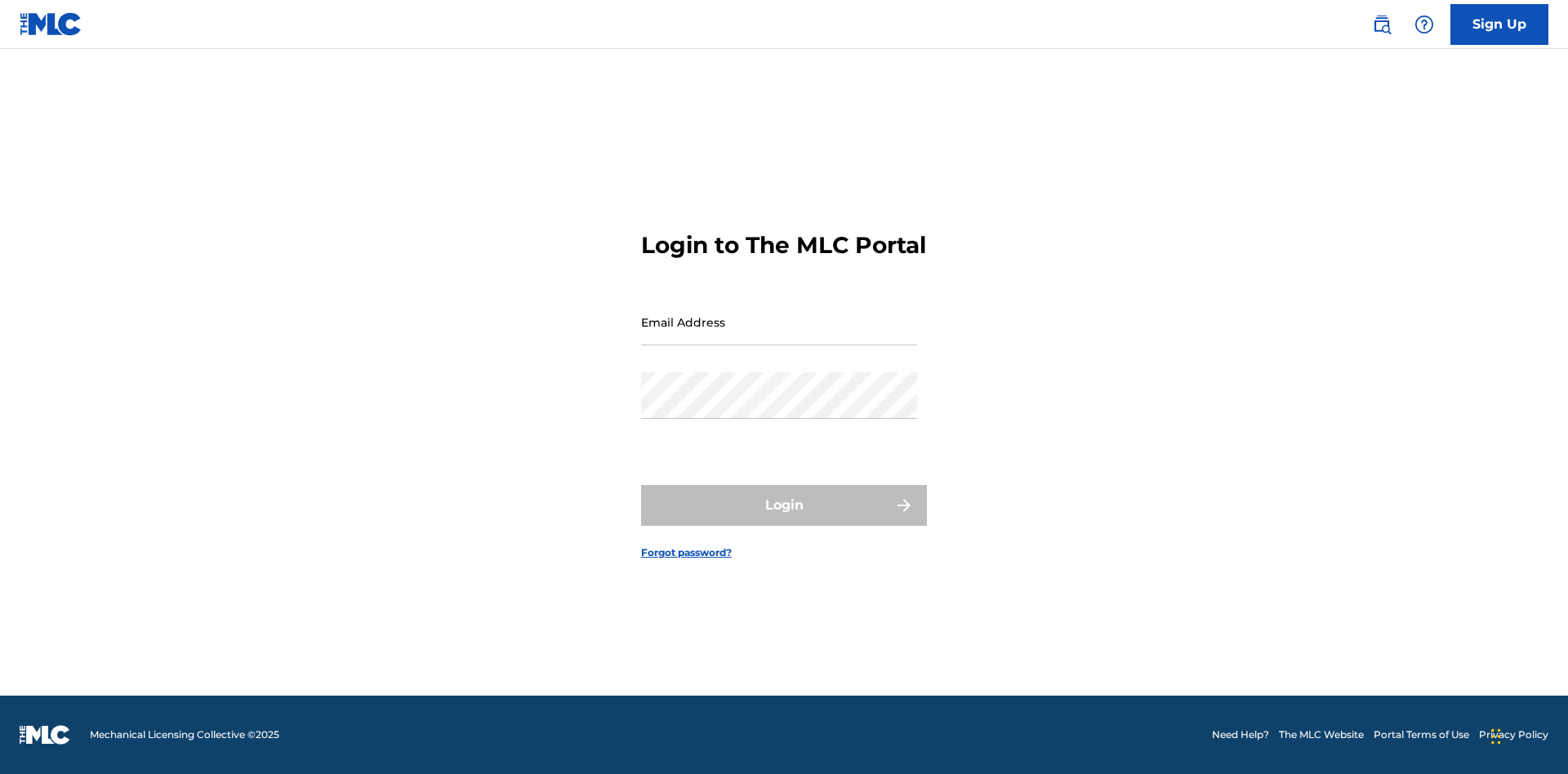
click at [779, 336] on input "Email Address" at bounding box center [779, 321] width 276 height 46
type input "cbcf2646-58cd-42ad-9a6e-cc39f183be3a@mailslurp.biz"
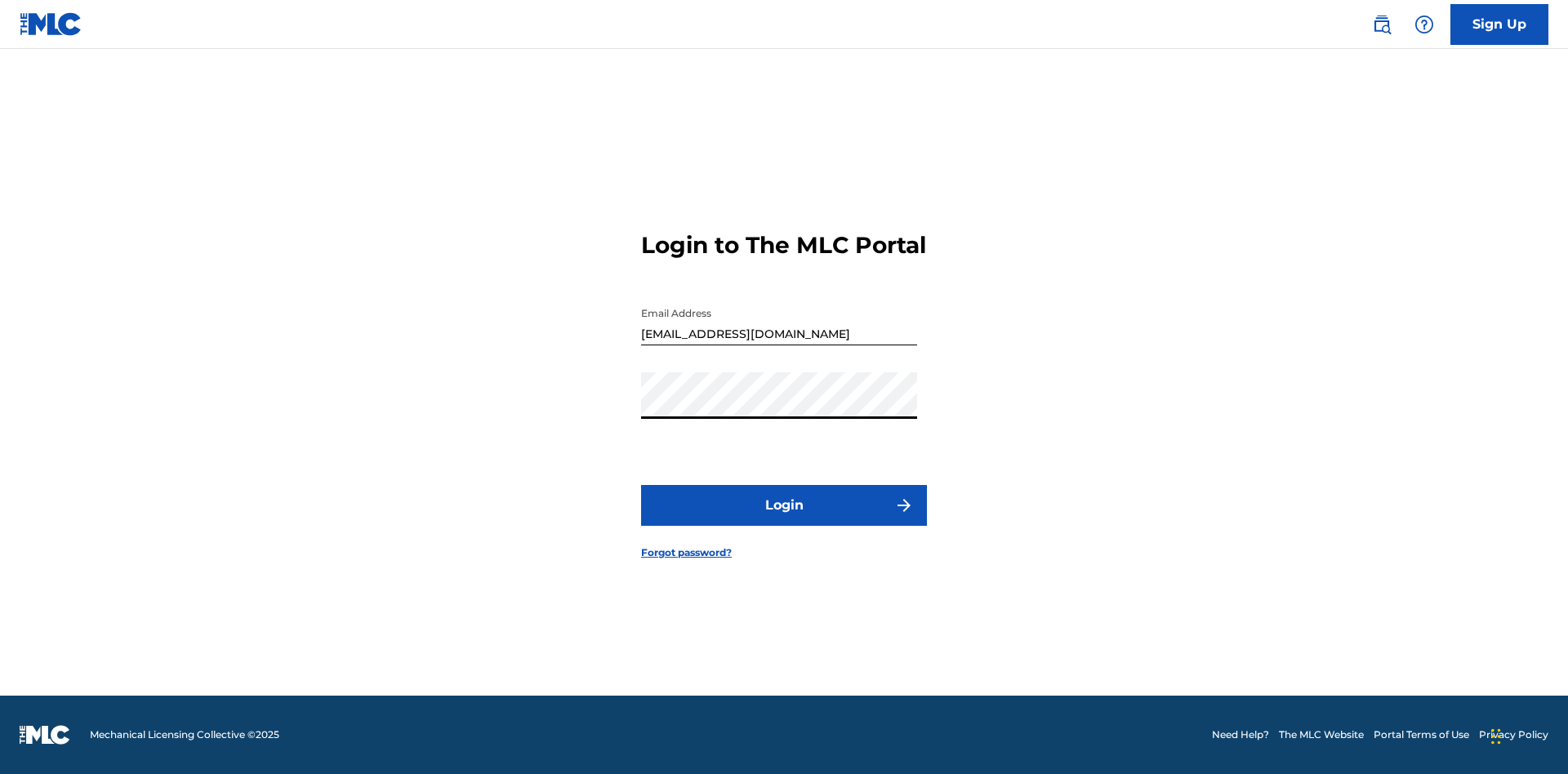
click at [784, 519] on button "Login" at bounding box center [784, 505] width 286 height 41
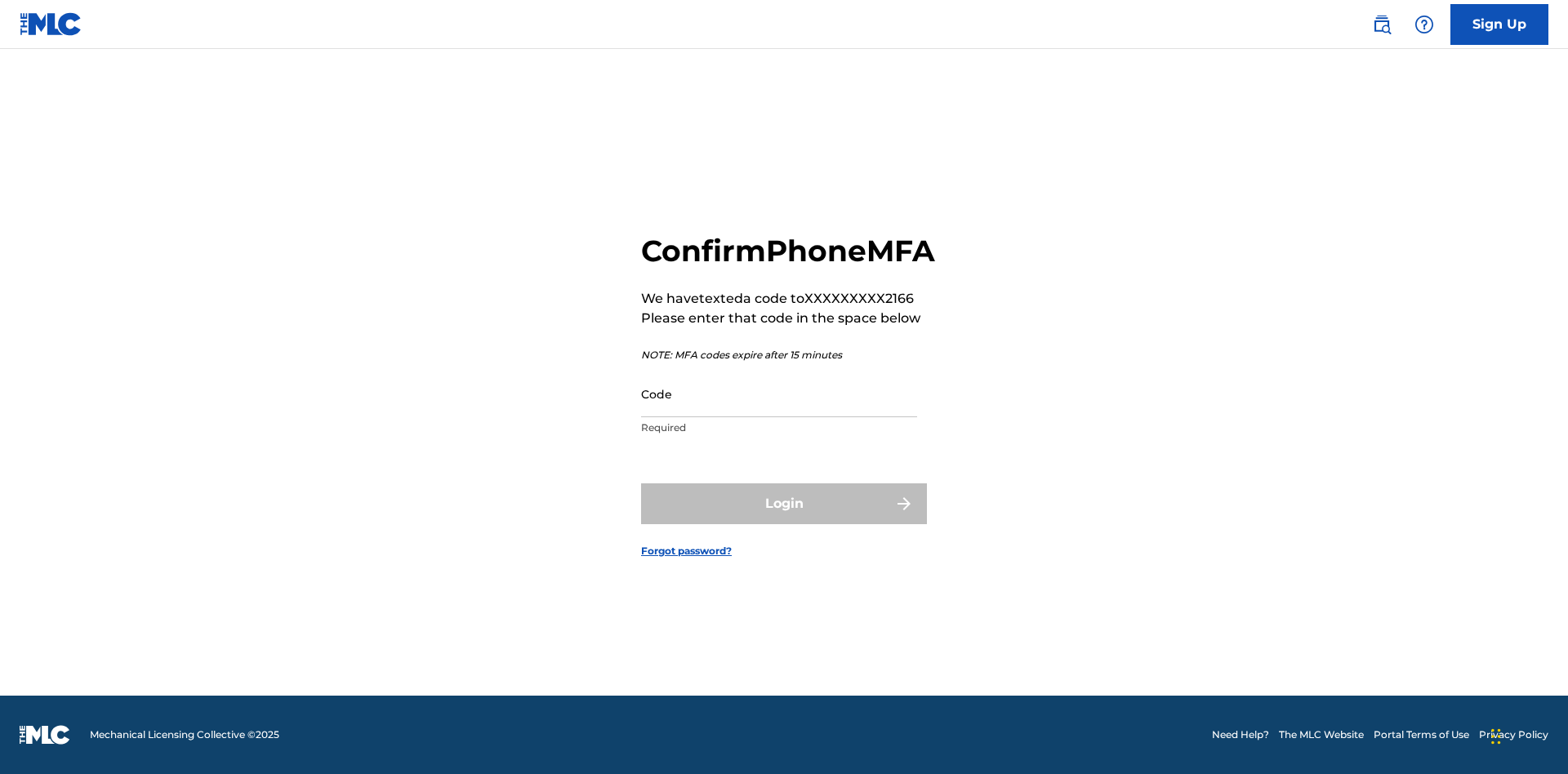
click at [779, 412] on input "Code" at bounding box center [779, 393] width 276 height 46
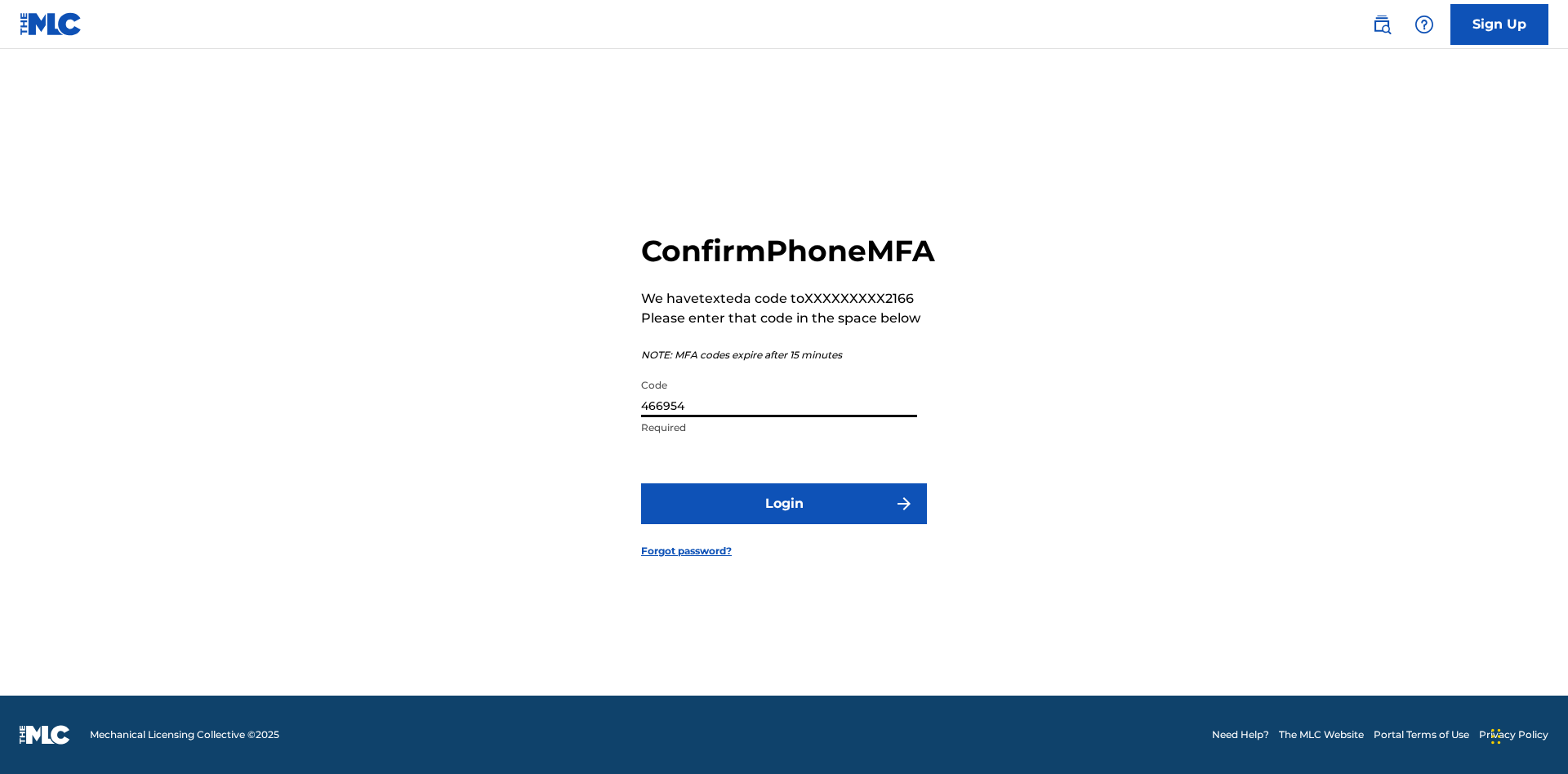
type input "466954"
click at [784, 522] on button "Login" at bounding box center [784, 504] width 286 height 41
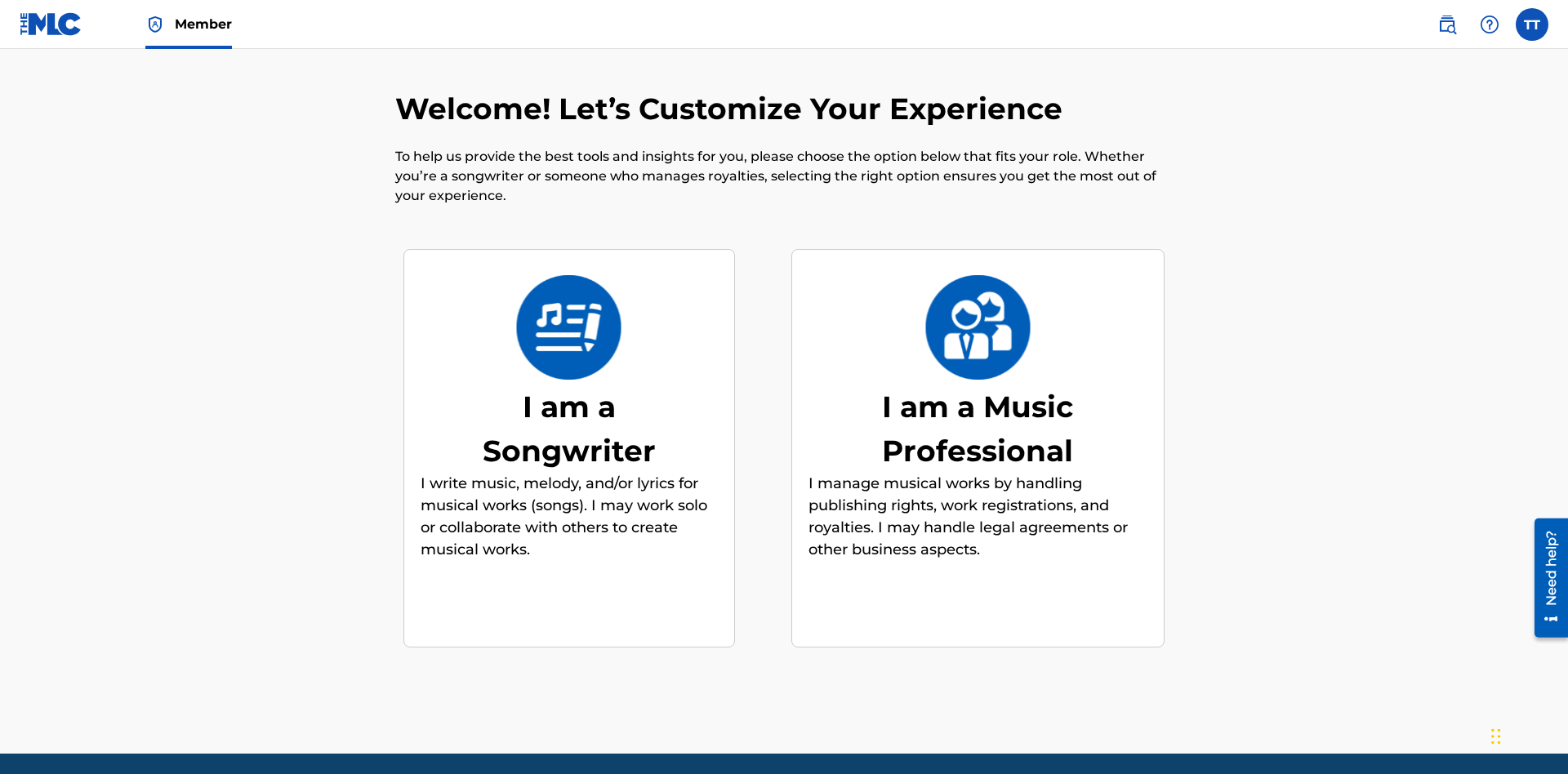
click at [1532, 24] on label at bounding box center [1532, 25] width 33 height 33
click at [1532, 25] on input "TT Test2025.08.29.01.54.17 Test2025.08.29.01.54.17 cbcf2646-58cd-42ad-9a6e-cc39…" at bounding box center [1532, 25] width 0 height 0
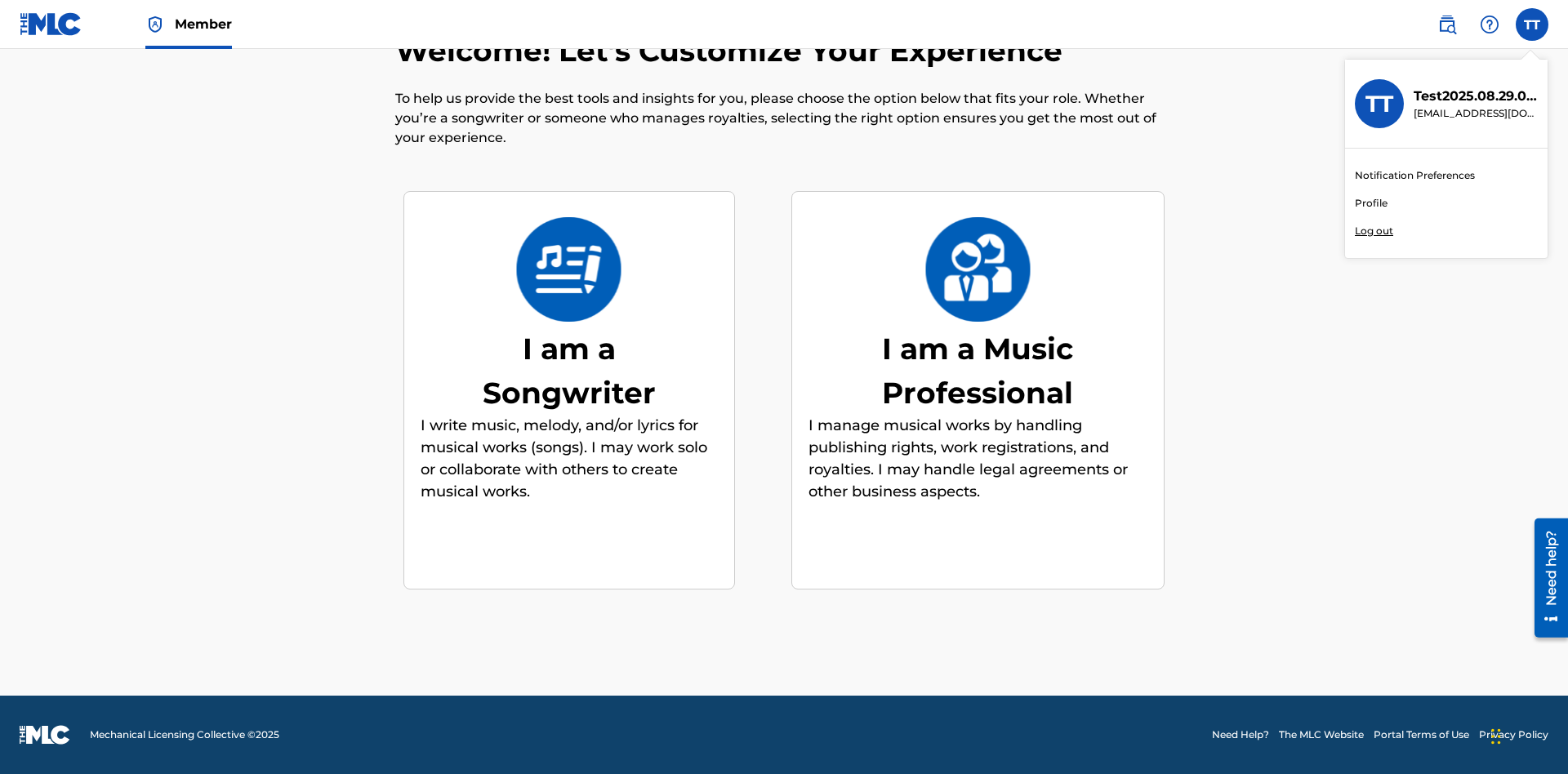
click at [1370, 203] on link "Profile" at bounding box center [1371, 203] width 33 height 15
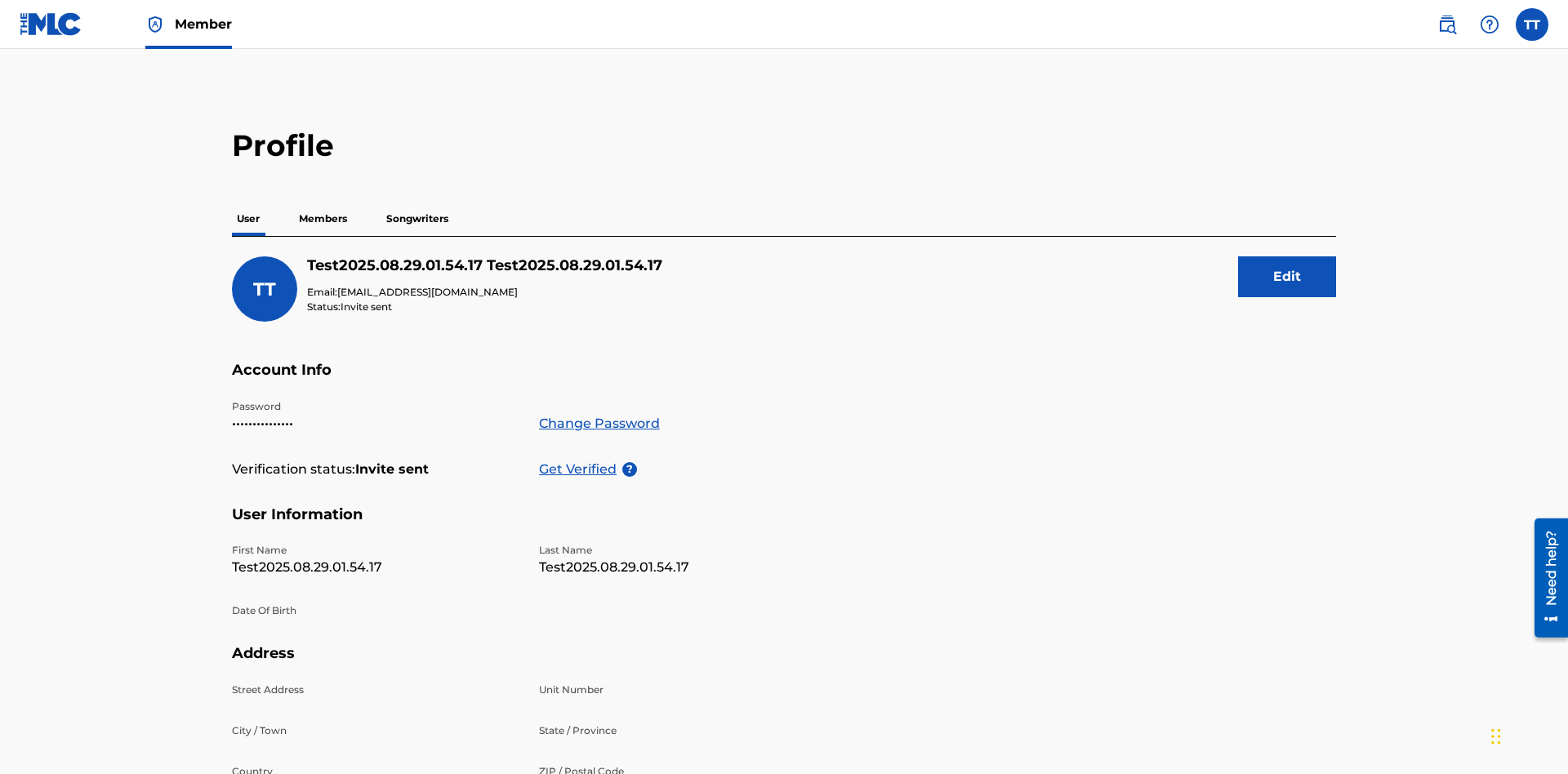
scroll to position [104, 0]
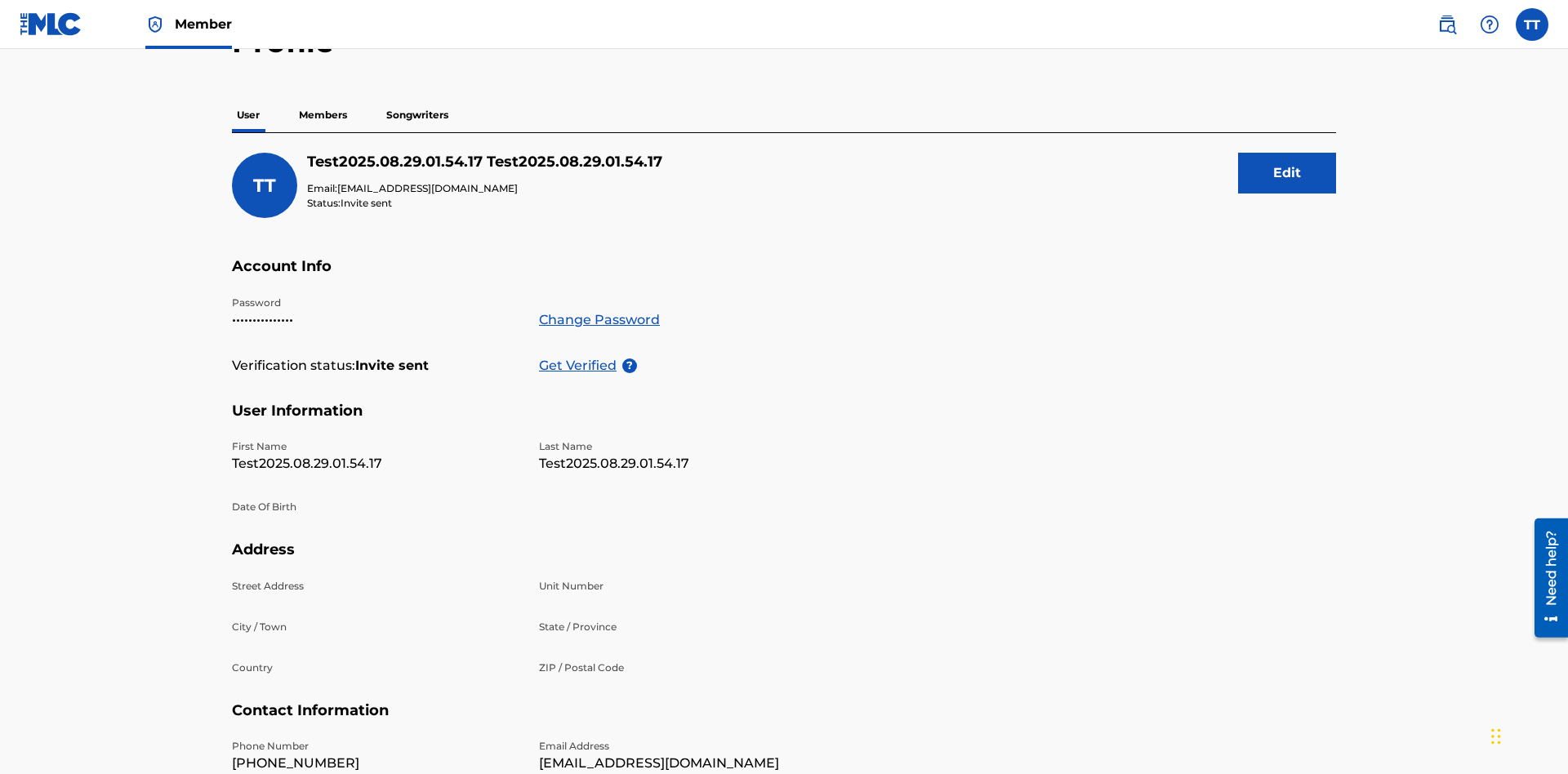
click at [323, 115] on p "Members" at bounding box center [323, 116] width 58 height 35
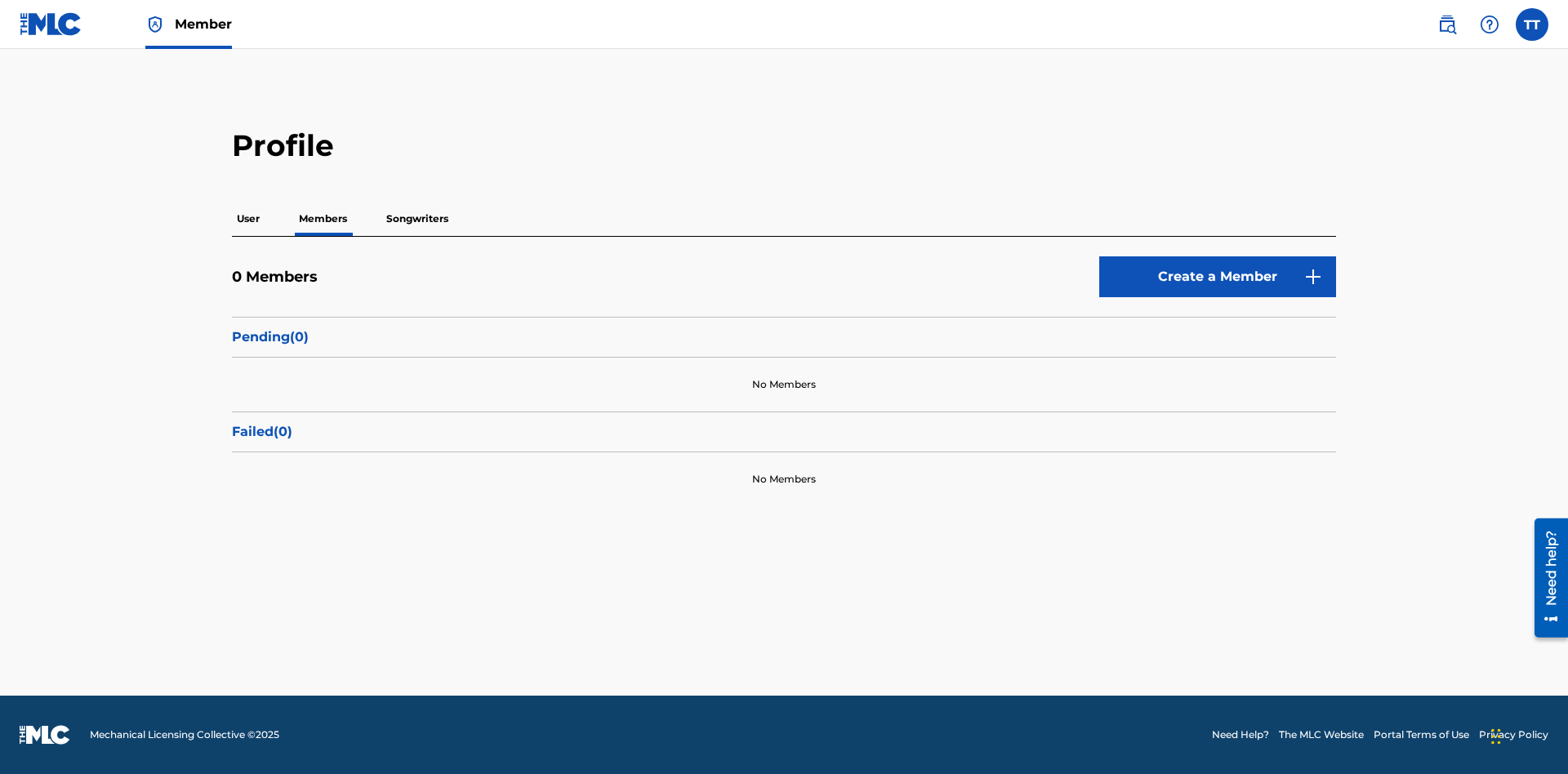
click at [1217, 277] on button "Create a Member" at bounding box center [1217, 277] width 237 height 41
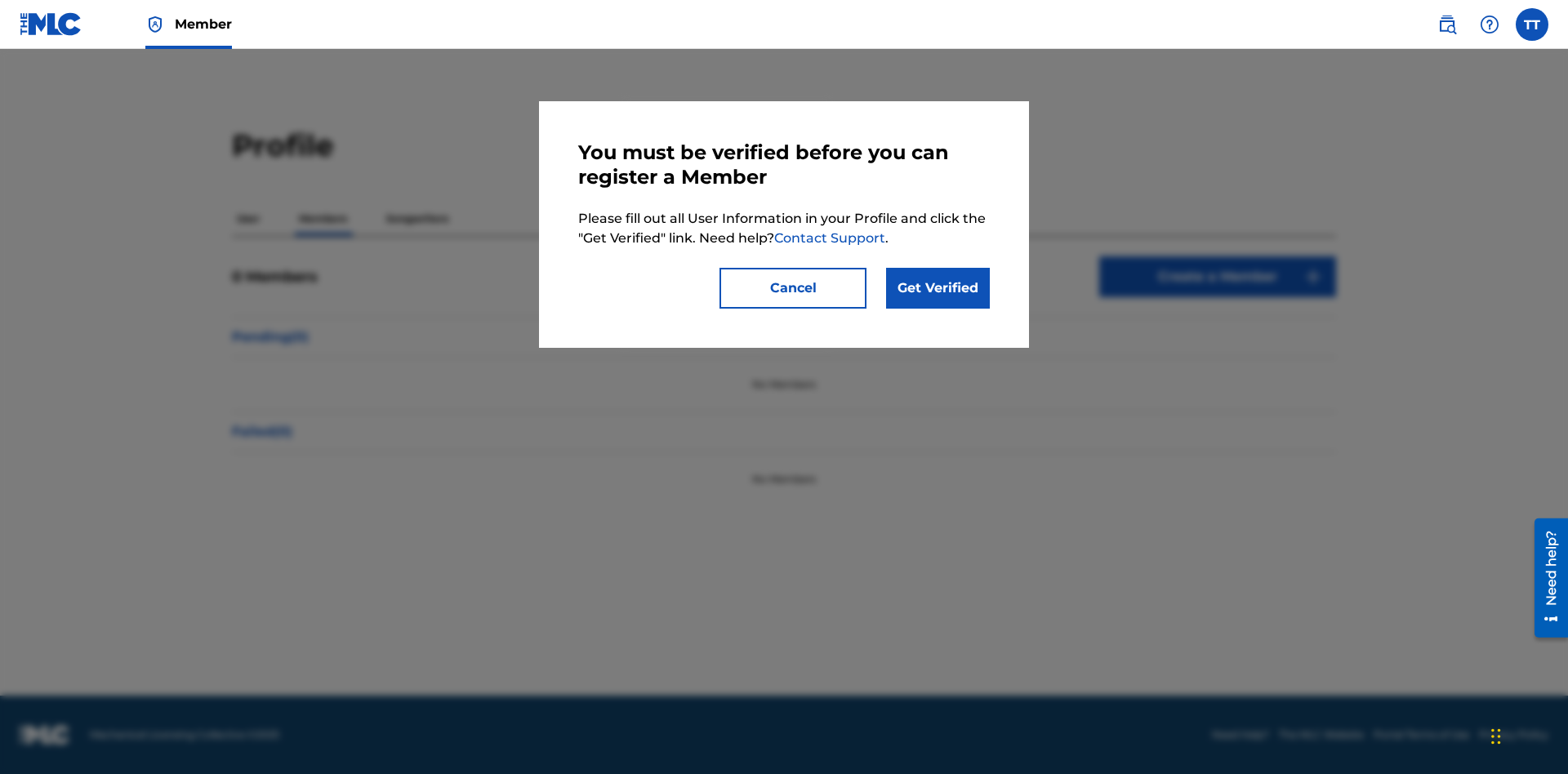
click at [937, 289] on link "Get Verified" at bounding box center [938, 288] width 104 height 41
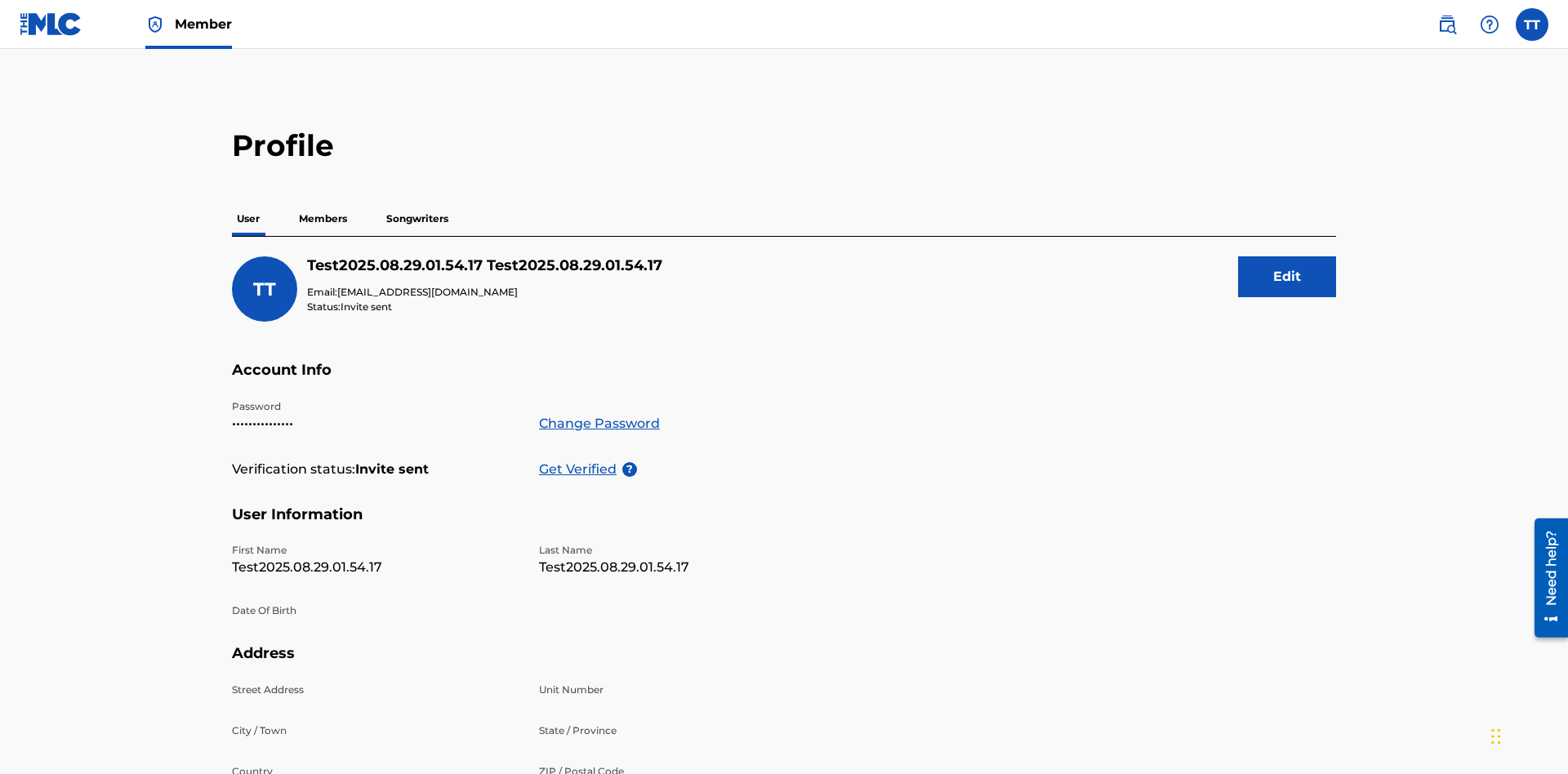
scroll to position [266, 0]
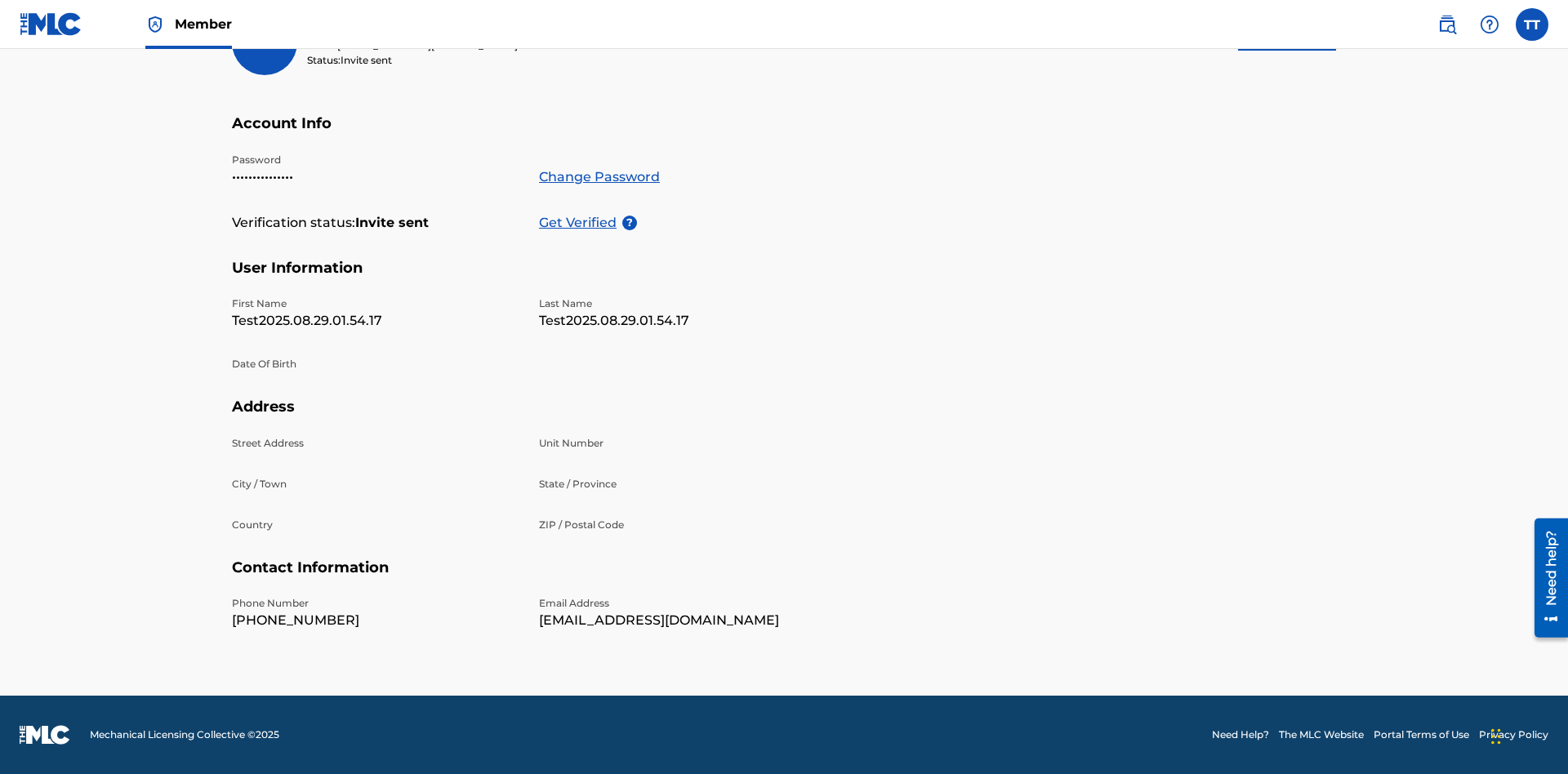
click at [581, 213] on p "Get Verified" at bounding box center [580, 223] width 83 height 20
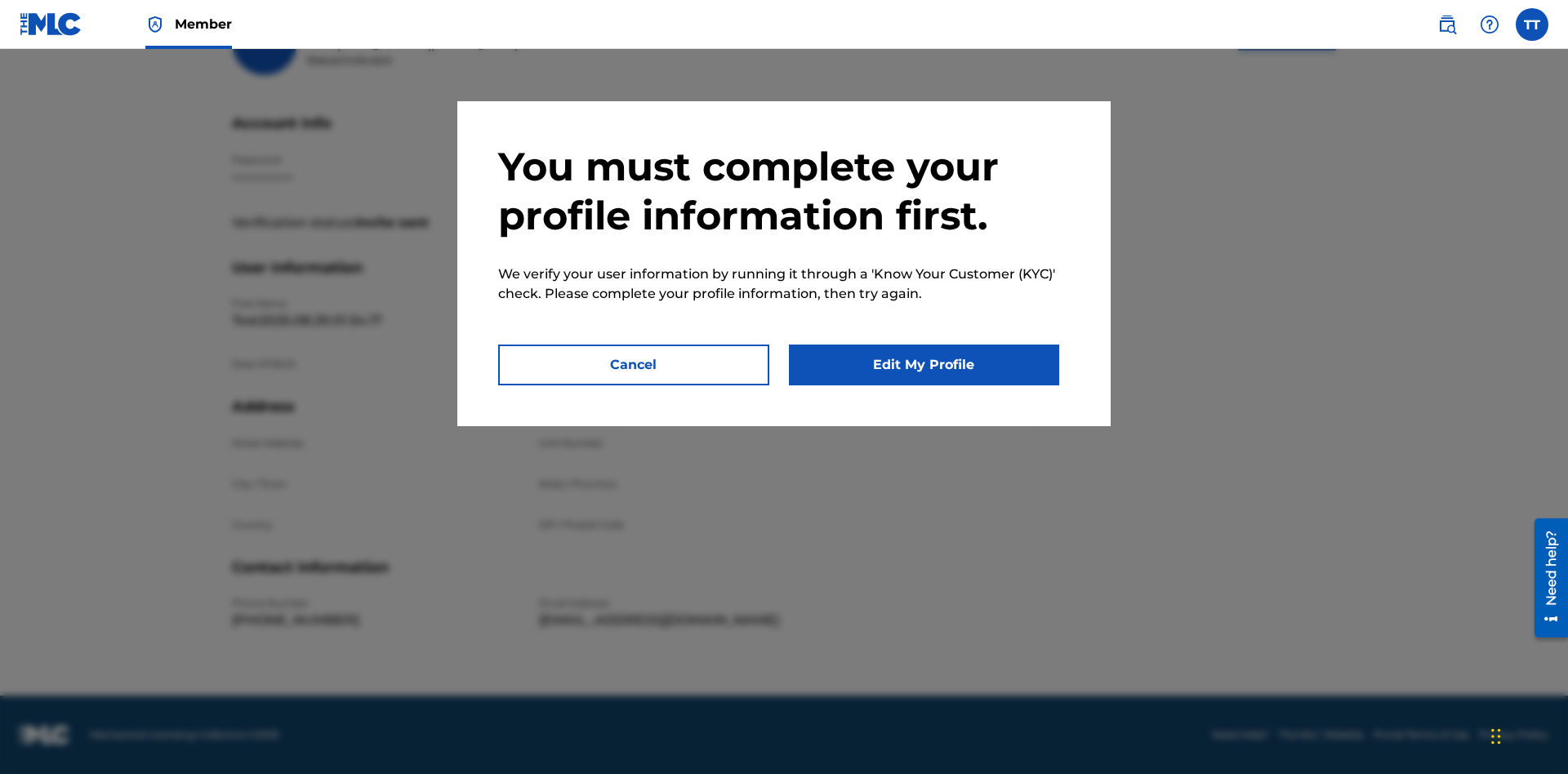
click at [923, 365] on button "Edit My Profile" at bounding box center [924, 364] width 271 height 41
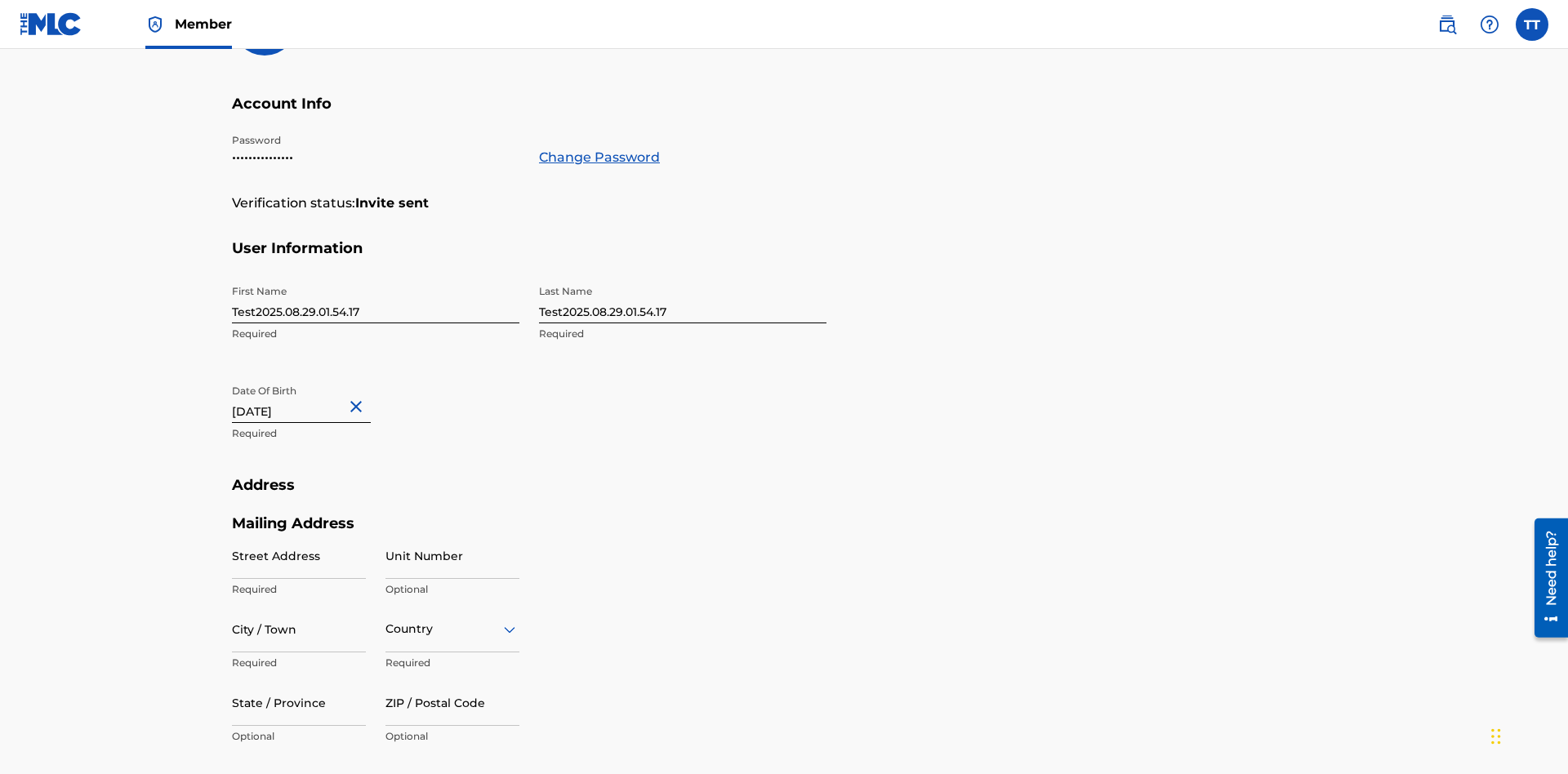
scroll to position [445, 0]
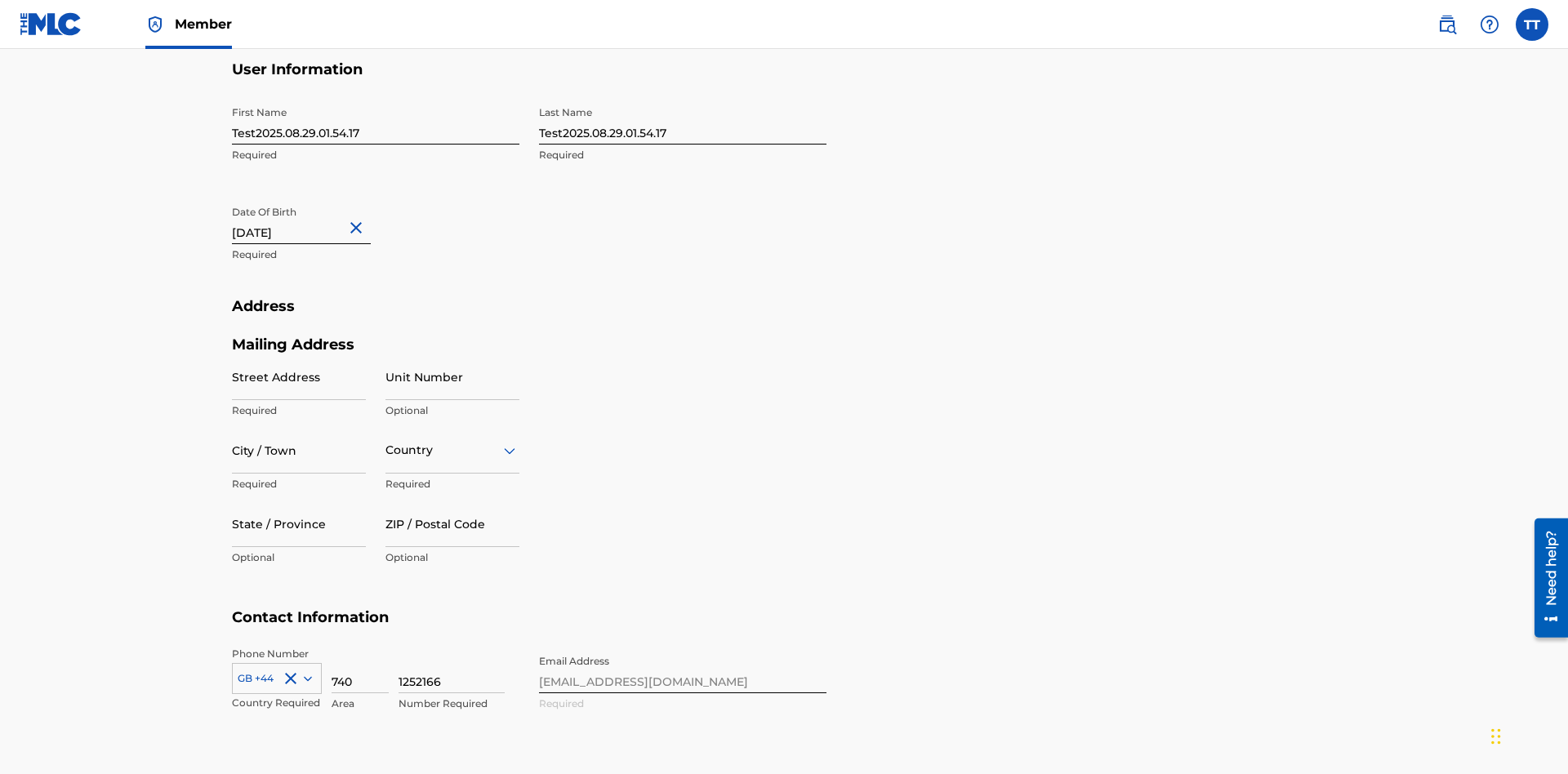
click at [375, 121] on input "Test2025.08.29.01.54.17" at bounding box center [376, 121] width 288 height 46
type input "Test2025.08.29.01.54.17Krystal"
click at [683, 121] on input "Test2025.08.29.01.54.17" at bounding box center [683, 121] width 288 height 46
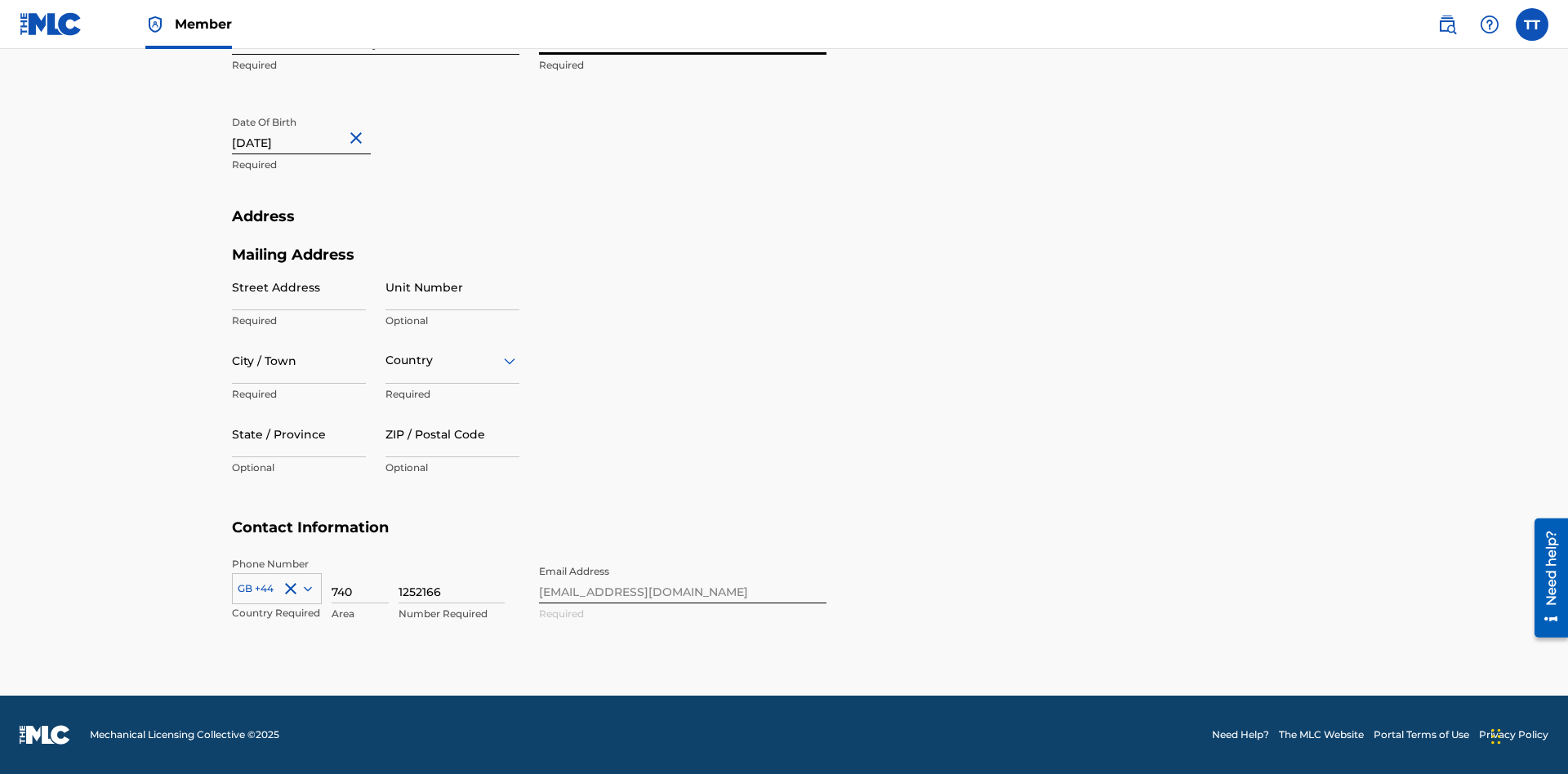
type input "Test2025.08.29.01.54.17Ribble"
click at [314, 132] on input "August 29 2012" at bounding box center [301, 130] width 138 height 46
select select "7"
select select "2012"
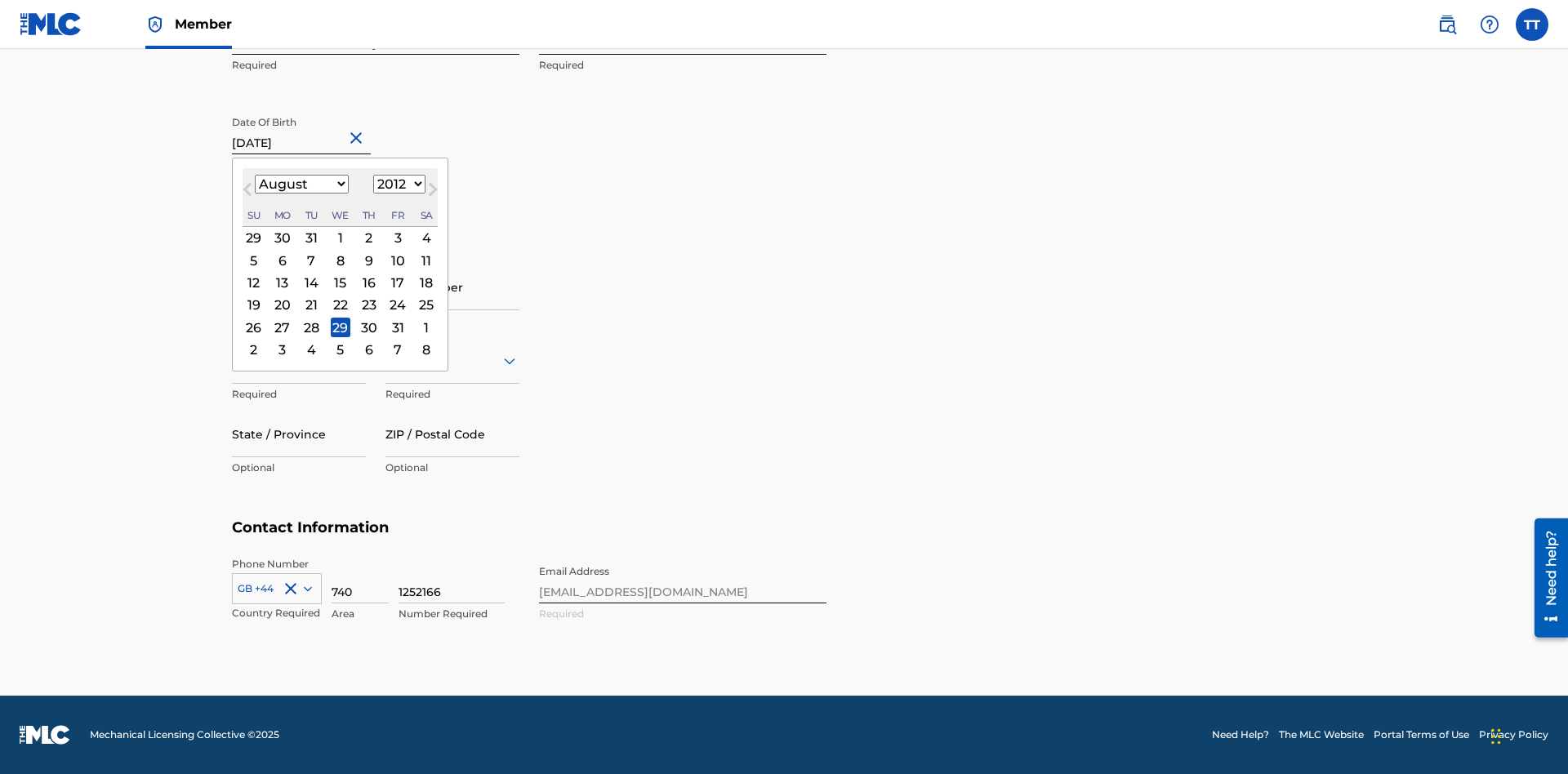
click at [300, 185] on select "January February March April May June July August September October November De…" at bounding box center [301, 184] width 94 height 19
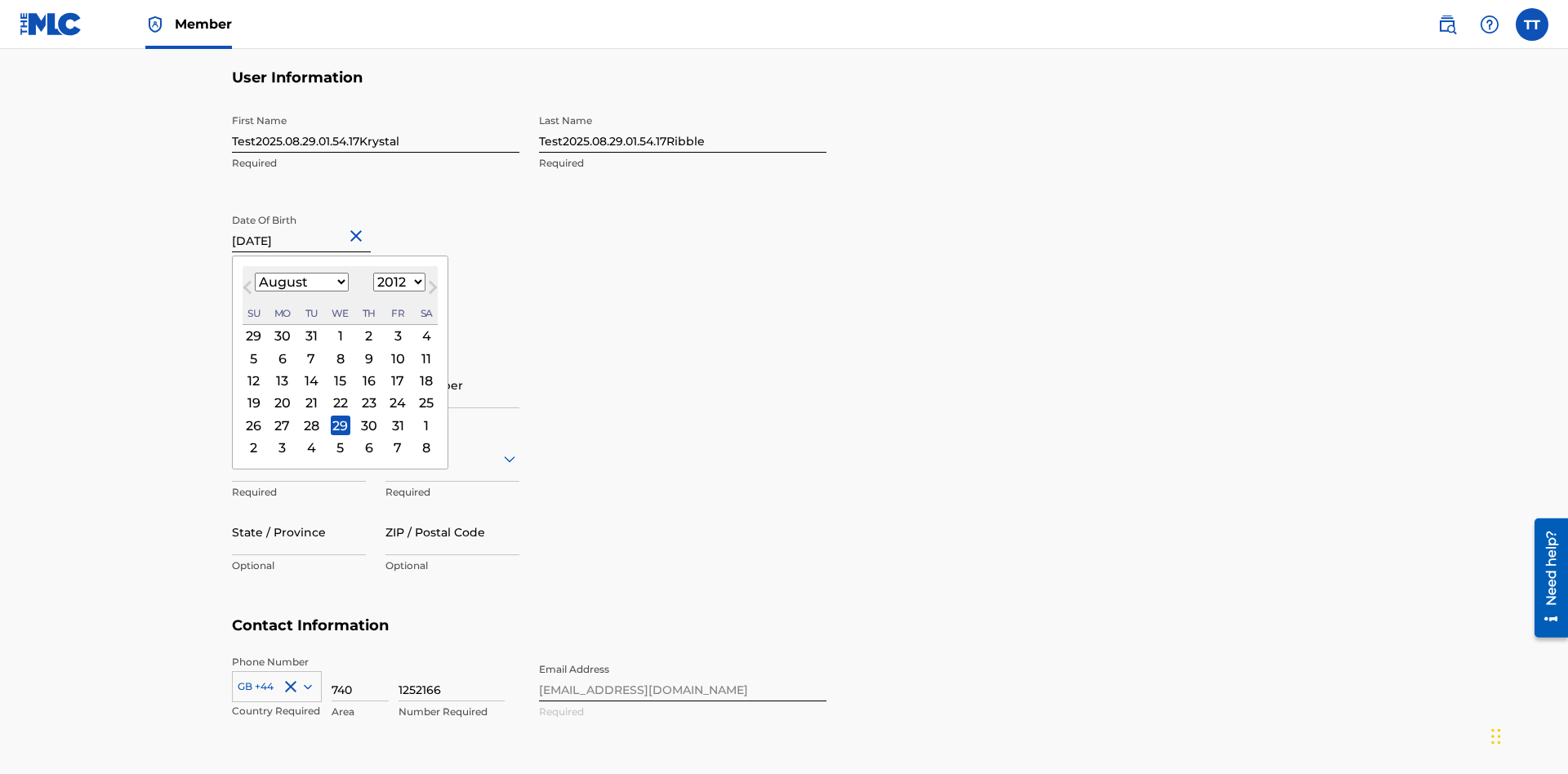
select select "0"
click at [397, 282] on select "1900 1901 1902 1903 1904 1905 1906 1907 1908 1909 1910 1911 1912 1913 1914 1915…" at bounding box center [399, 281] width 52 height 19
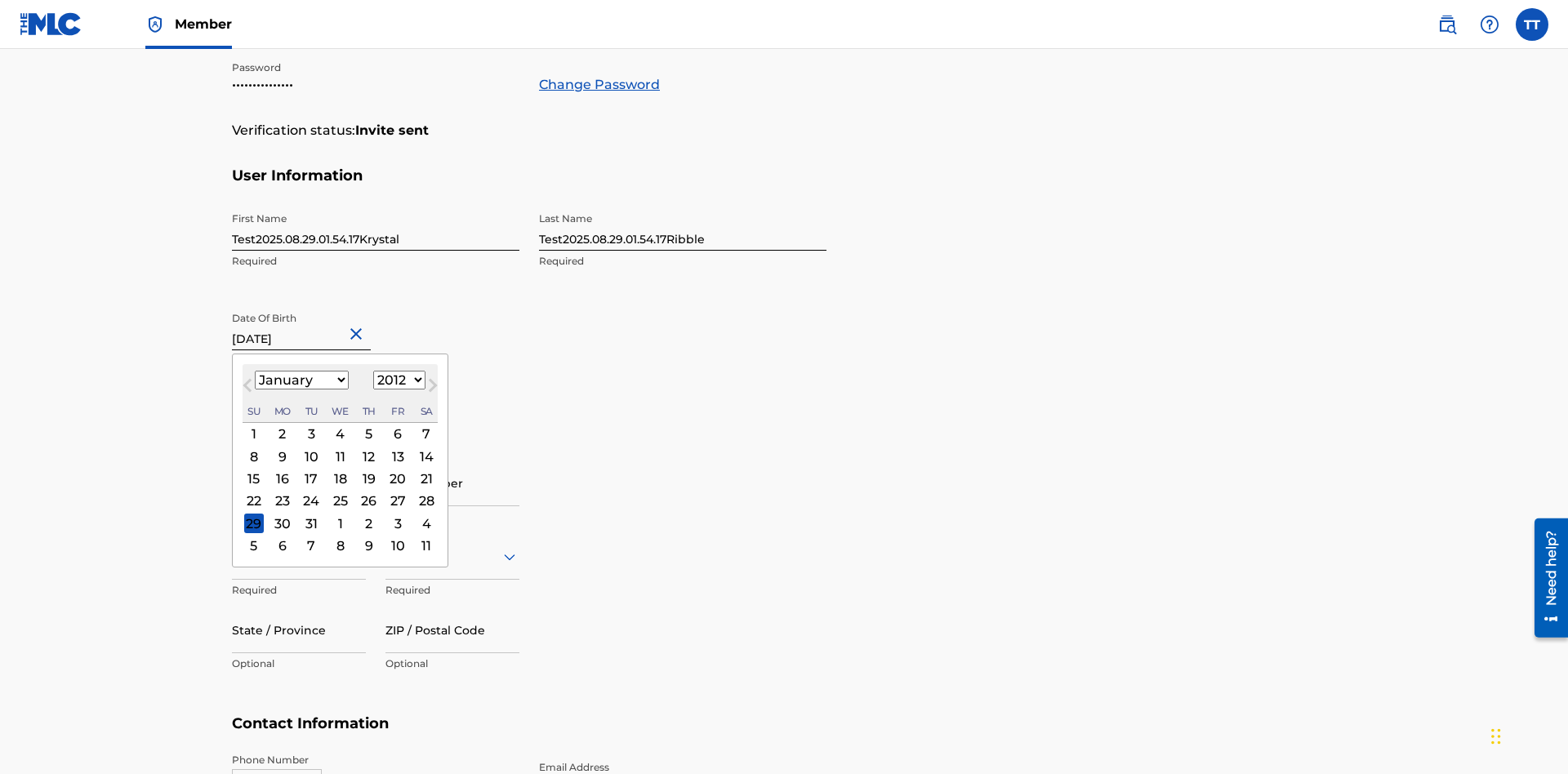
select select "1985"
click at [397, 381] on select "1900 1901 1902 1903 1904 1905 1906 1907 1908 1909 1910 1911 1912 1913 1914 1915…" at bounding box center [399, 380] width 52 height 19
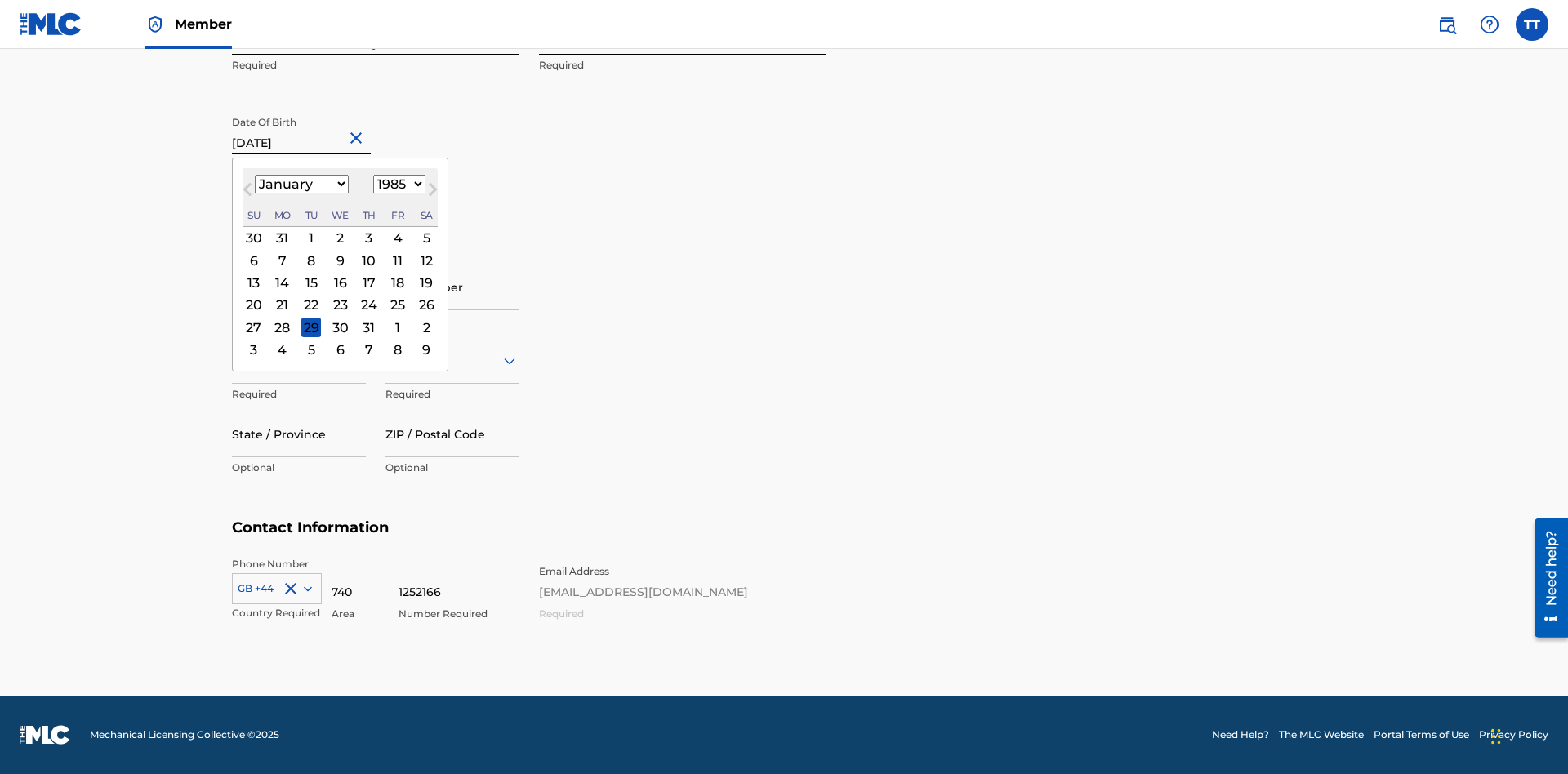
click at [311, 260] on div "8" at bounding box center [311, 260] width 20 height 20
type input "January 8 1985"
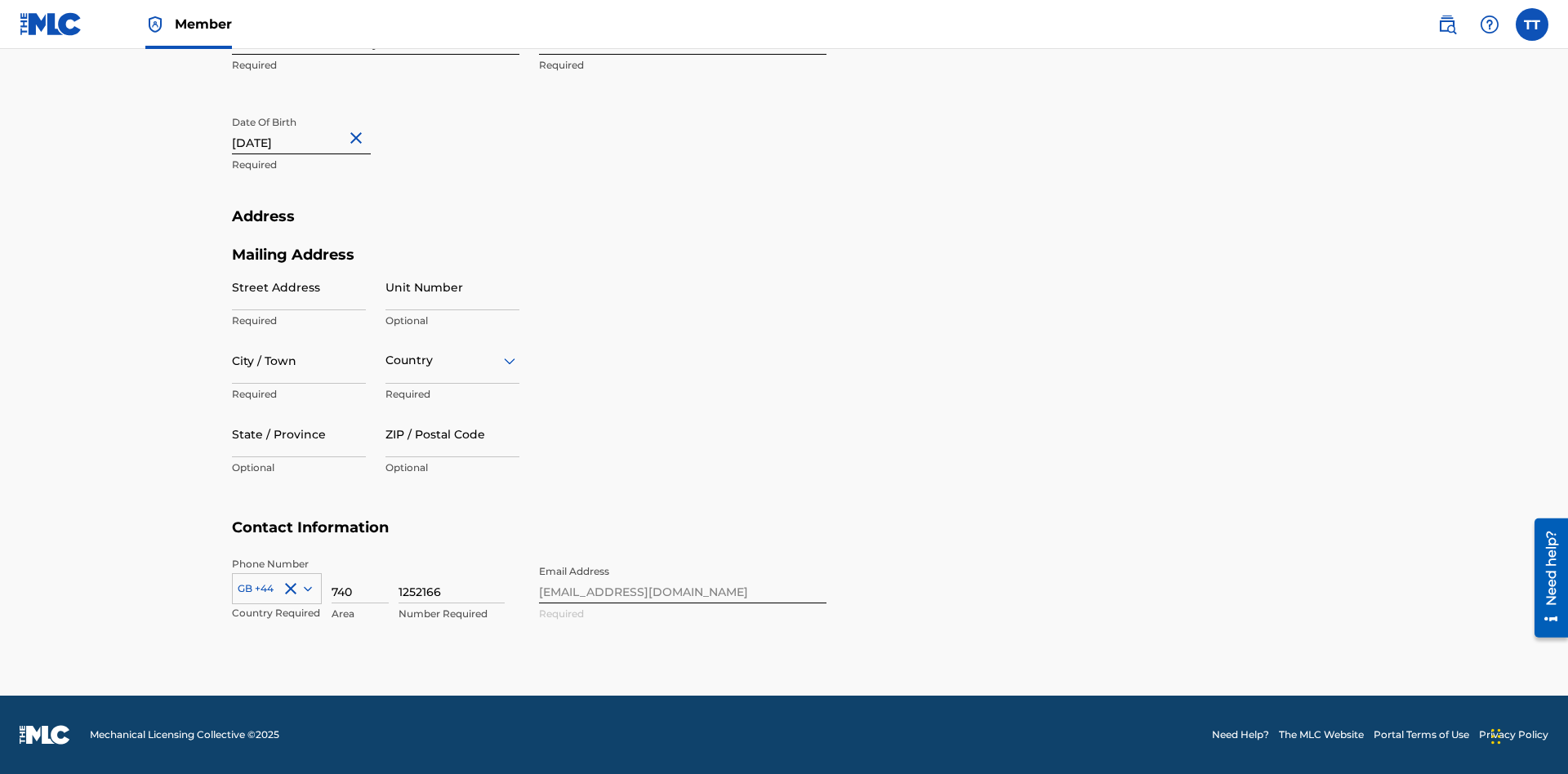
click at [299, 287] on input "Street Address" at bounding box center [299, 287] width 134 height 46
type input "9909 Elks Run Rd"
click at [299, 360] on input "City / Town" at bounding box center [299, 360] width 134 height 46
type input "Roseville"
click at [386, 360] on input "text" at bounding box center [387, 360] width 4 height 17
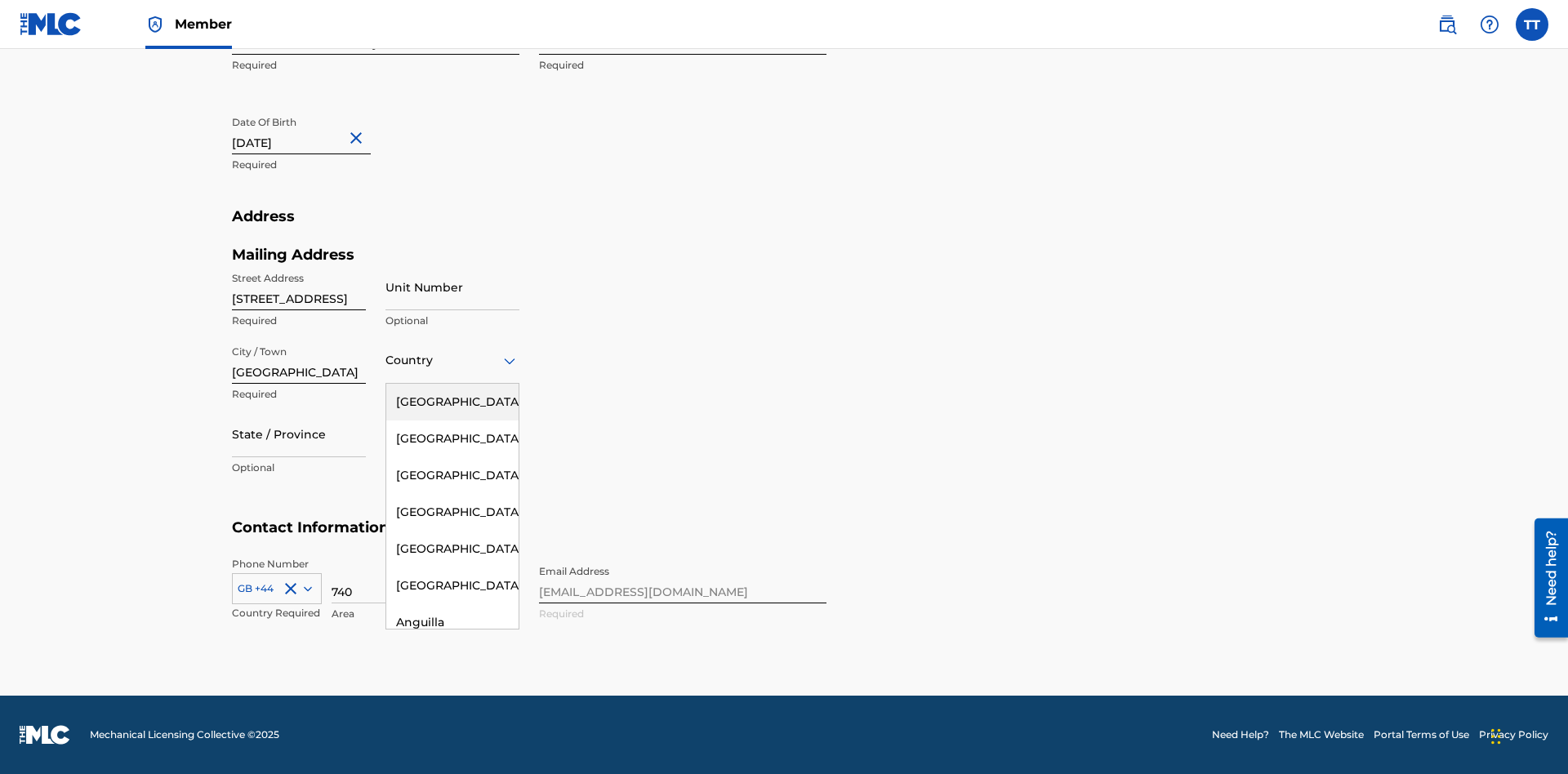
click at [453, 402] on div "United States" at bounding box center [452, 402] width 132 height 36
click at [299, 433] on div at bounding box center [299, 433] width 134 height 20
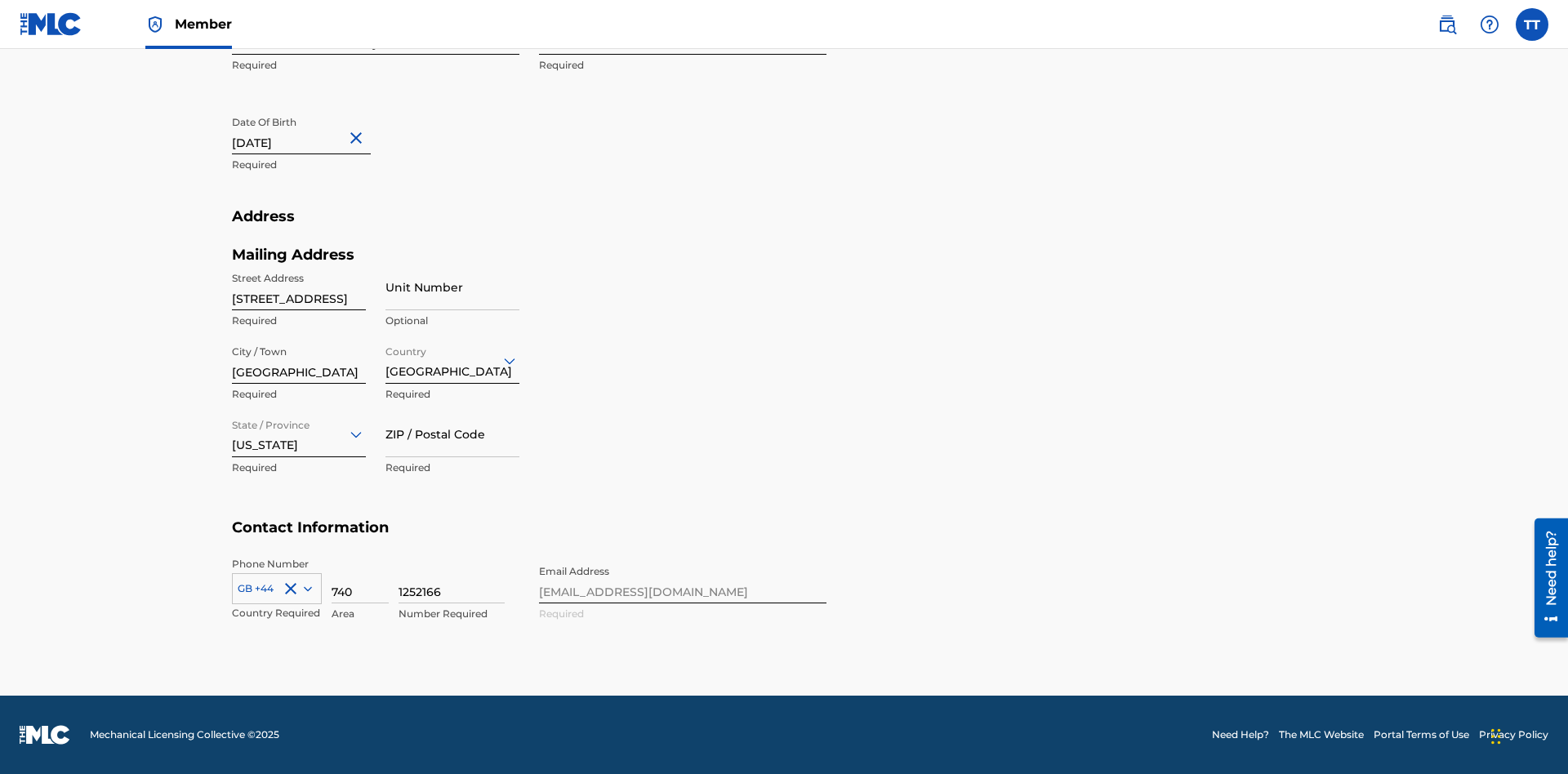
click at [453, 433] on input "ZIP / Postal Code" at bounding box center [452, 433] width 134 height 46
type input "43777"
click at [304, 588] on icon at bounding box center [308, 588] width 8 height 5
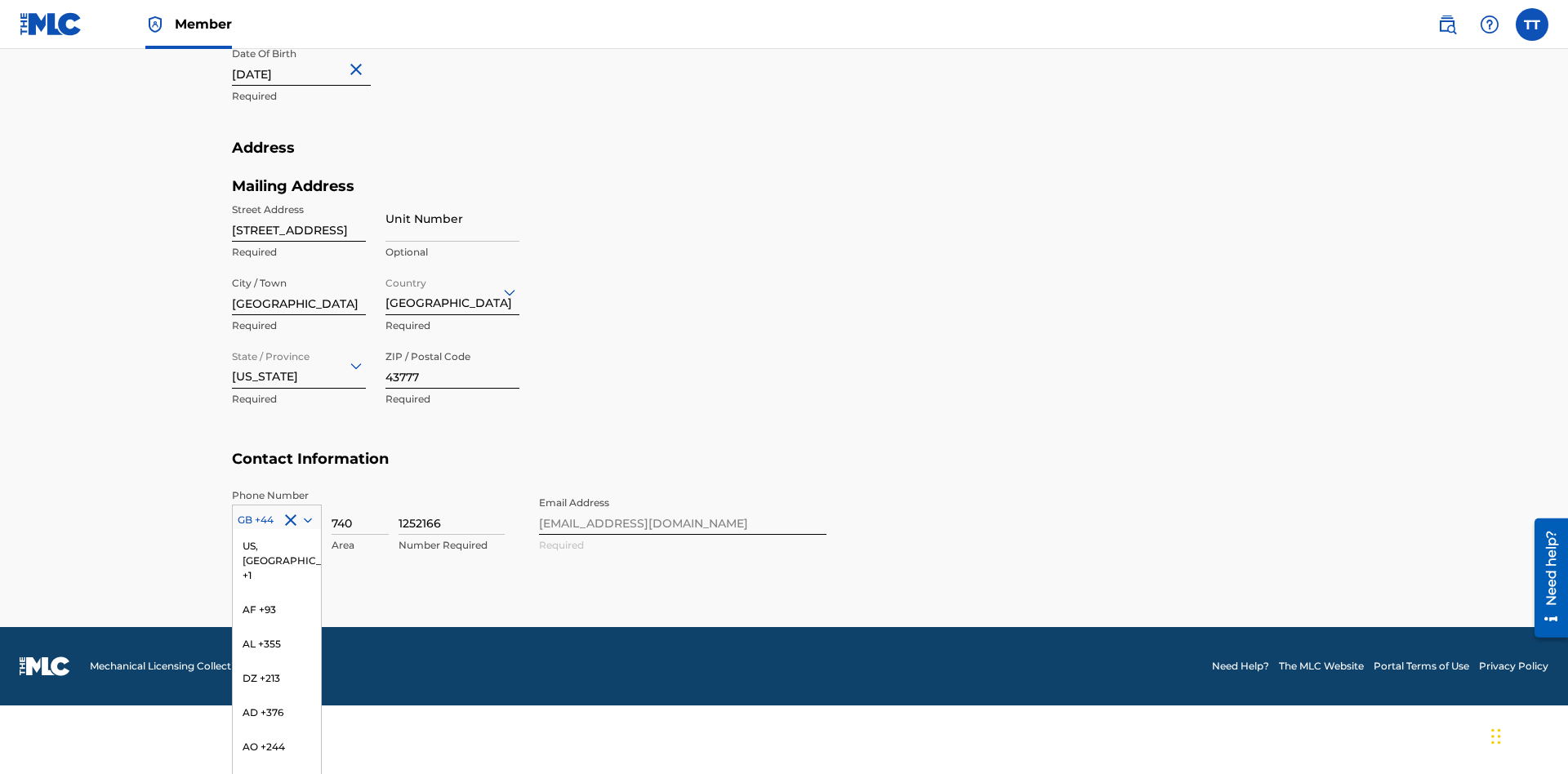
scroll to position [6831, 0]
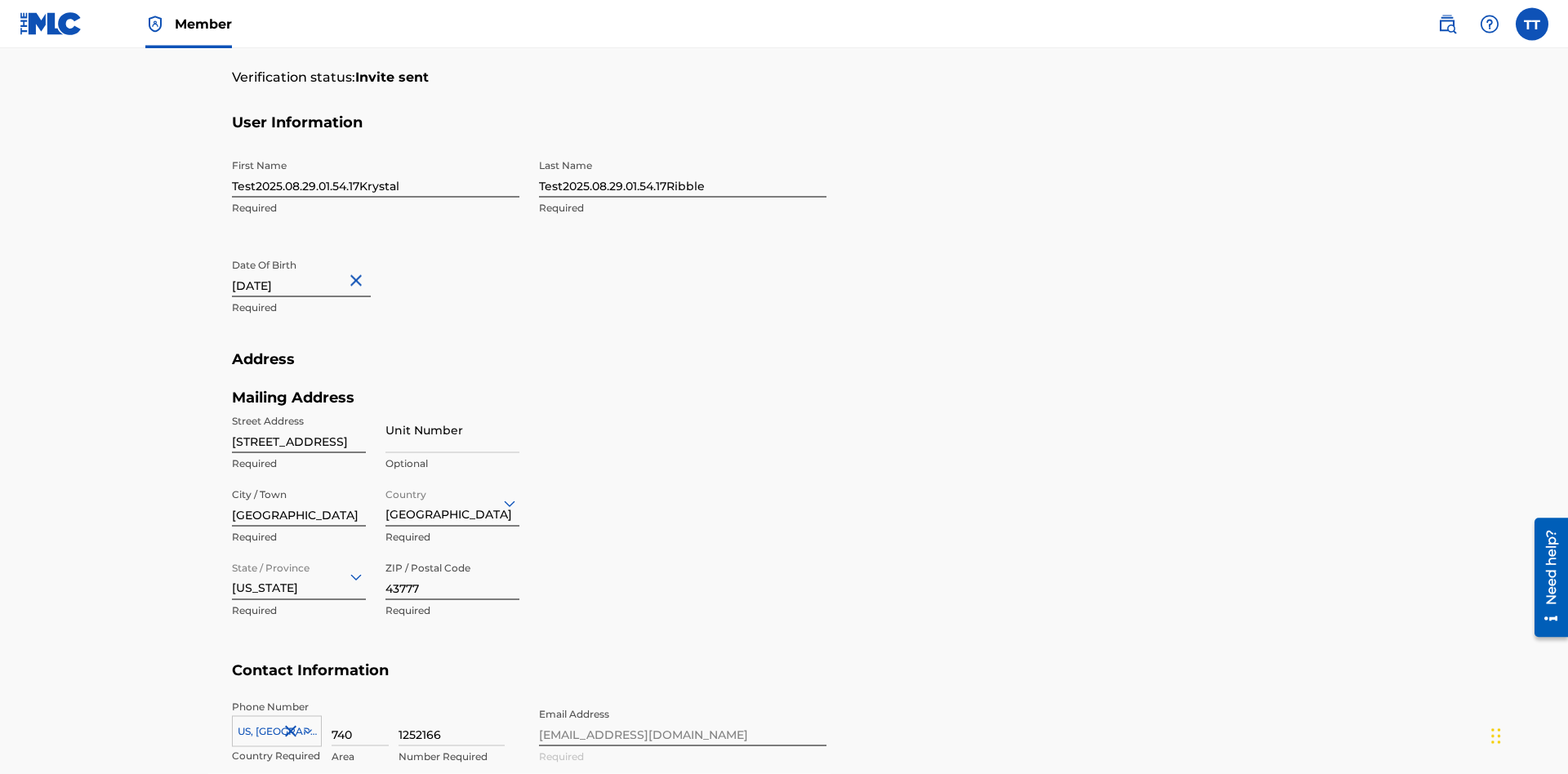
scroll to position [535, 0]
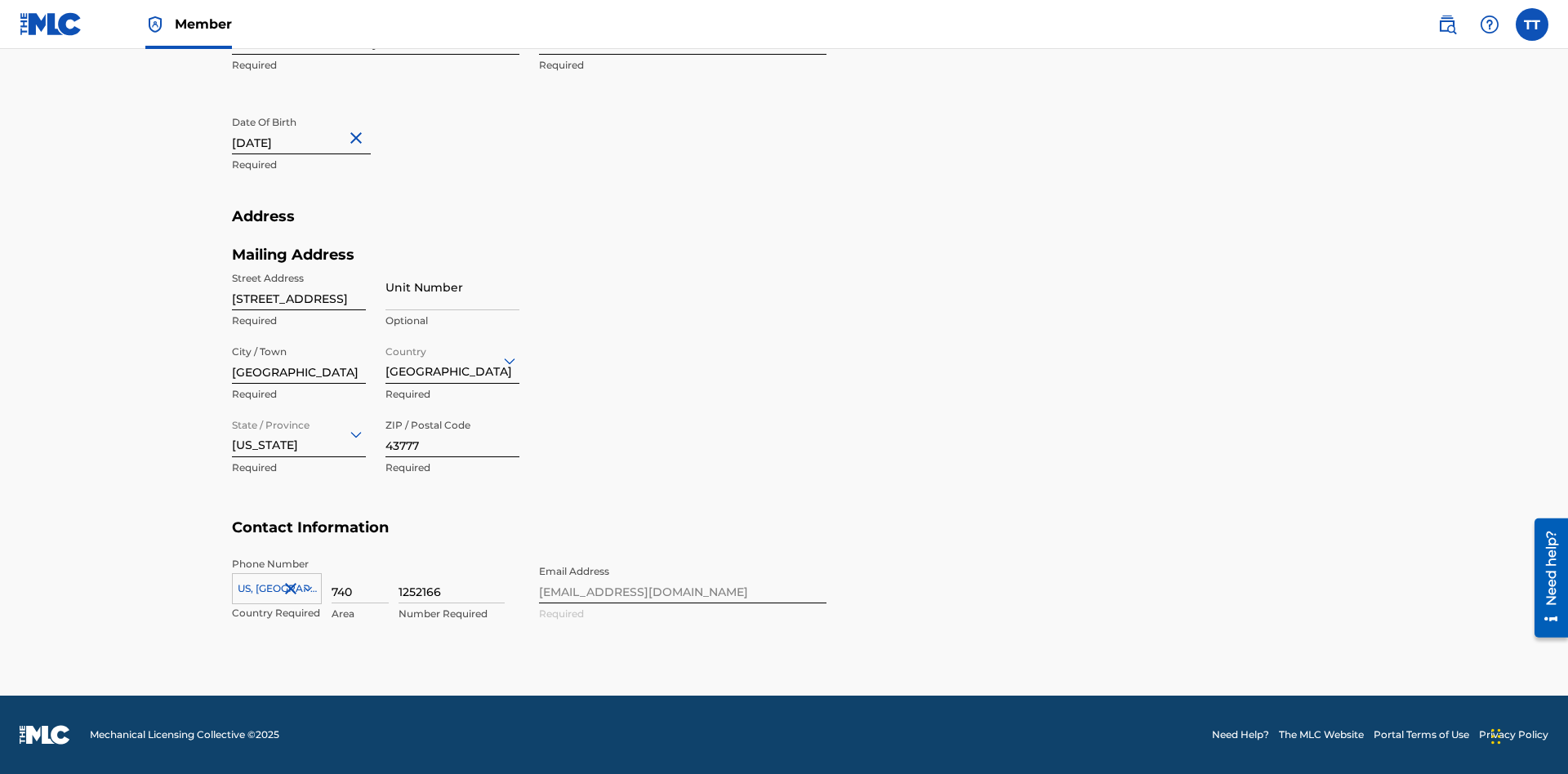
click at [360, 580] on input "740" at bounding box center [360, 580] width 57 height 46
type input "740"
click at [452, 580] on input "1252166" at bounding box center [452, 580] width 107 height 46
type input "8086351"
